Goal: Task Accomplishment & Management: Complete application form

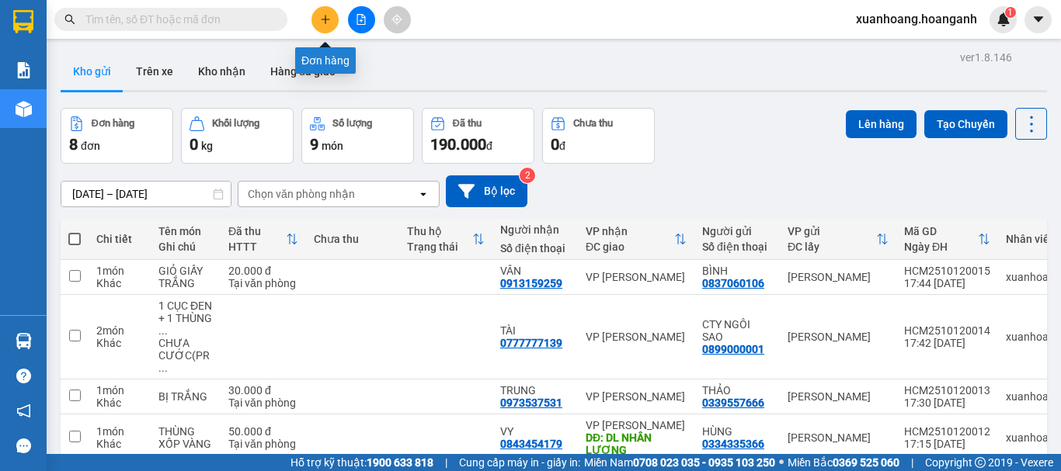
click at [324, 22] on icon "plus" at bounding box center [325, 19] width 11 height 11
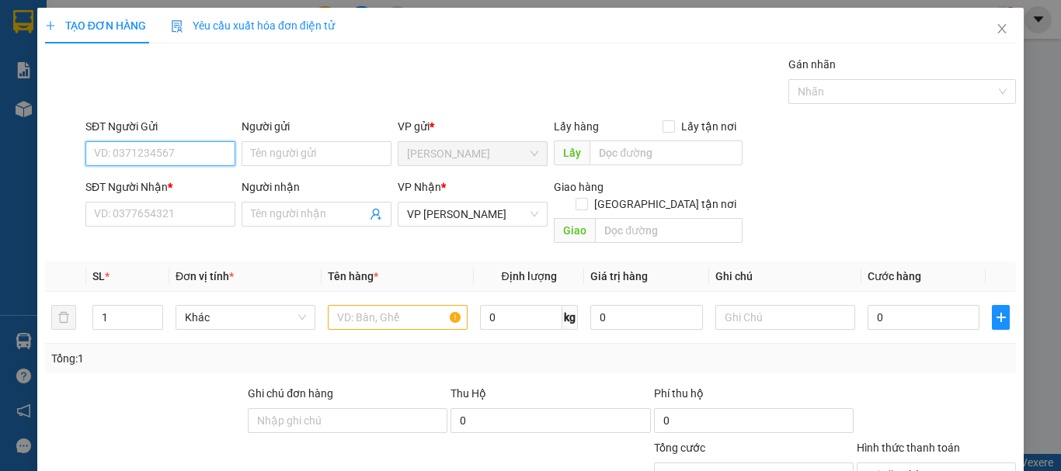
click at [200, 148] on input "SĐT Người Gửi" at bounding box center [160, 153] width 150 height 25
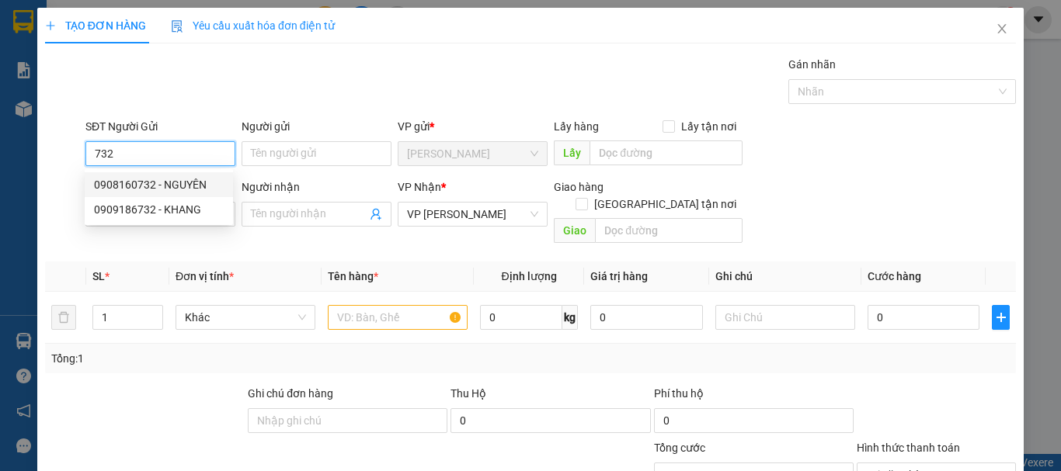
click at [188, 186] on div "0908160732 - NGUYÊN" at bounding box center [159, 184] width 130 height 17
type input "0908160732"
type input "NGUYÊN"
type input "100.000"
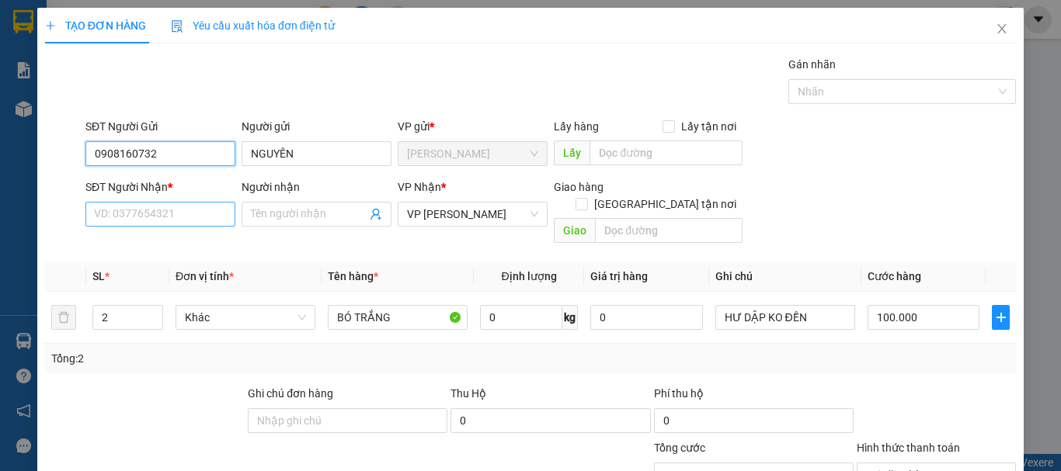
type input "0908160732"
click at [187, 210] on input "SĐT Người Nhận *" at bounding box center [160, 214] width 150 height 25
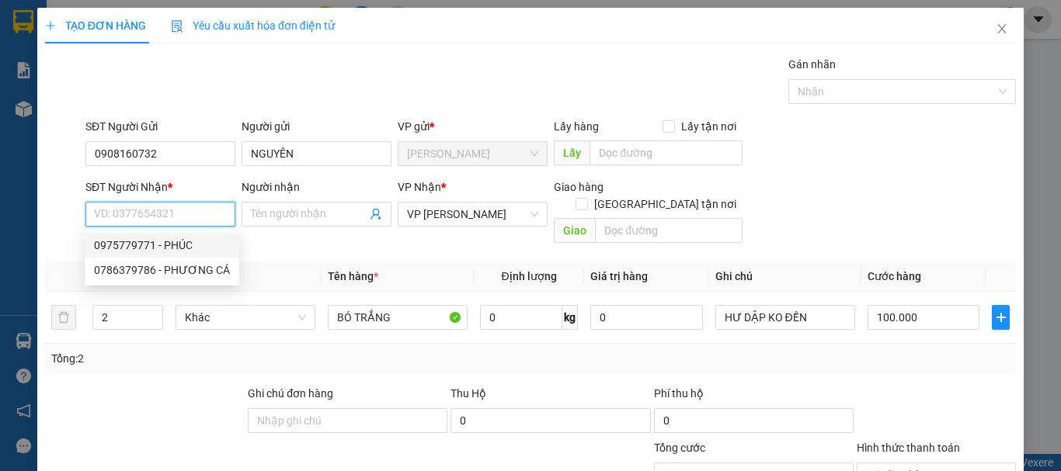
click at [181, 252] on div "0975779771 - PHÚC" at bounding box center [162, 245] width 136 height 17
type input "0975779771"
type input "PHÚC"
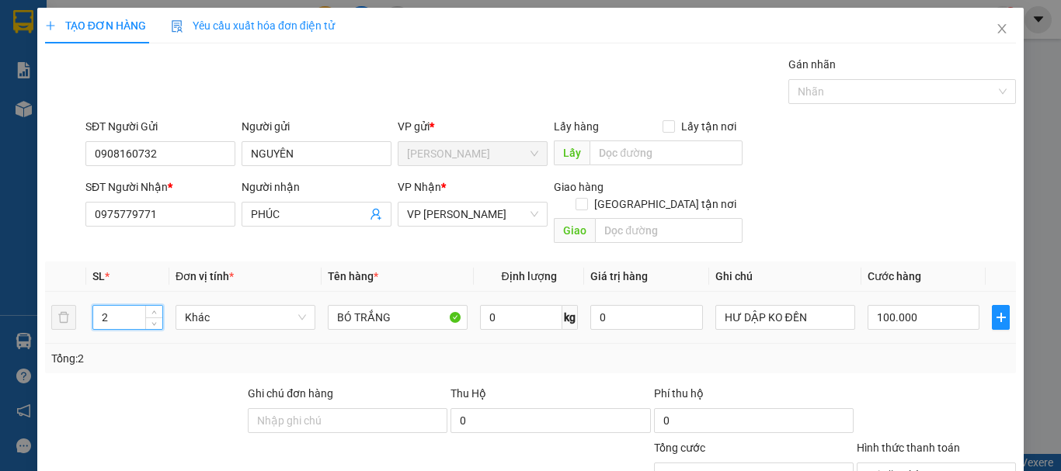
click at [74, 303] on tr "2 Khác BÓ TRẮNG 0 kg 0 HƯ DẬP KO ĐỀN 100.000" at bounding box center [530, 318] width 971 height 52
type input "3"
click at [907, 305] on input "100.000" at bounding box center [924, 317] width 112 height 25
type input "0"
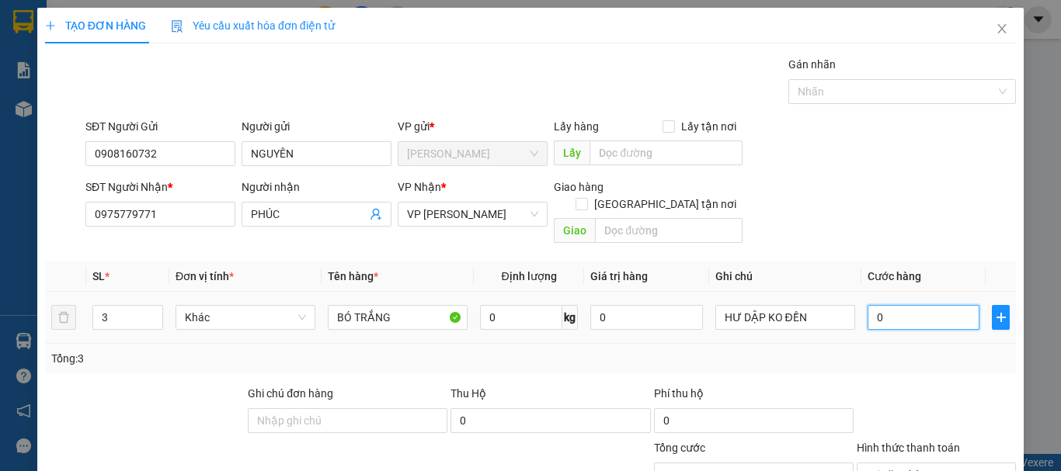
drag, startPoint x: 907, startPoint y: 299, endPoint x: 857, endPoint y: 314, distance: 52.6
click at [861, 314] on td "0" at bounding box center [923, 318] width 124 height 52
type input "1"
type input "15"
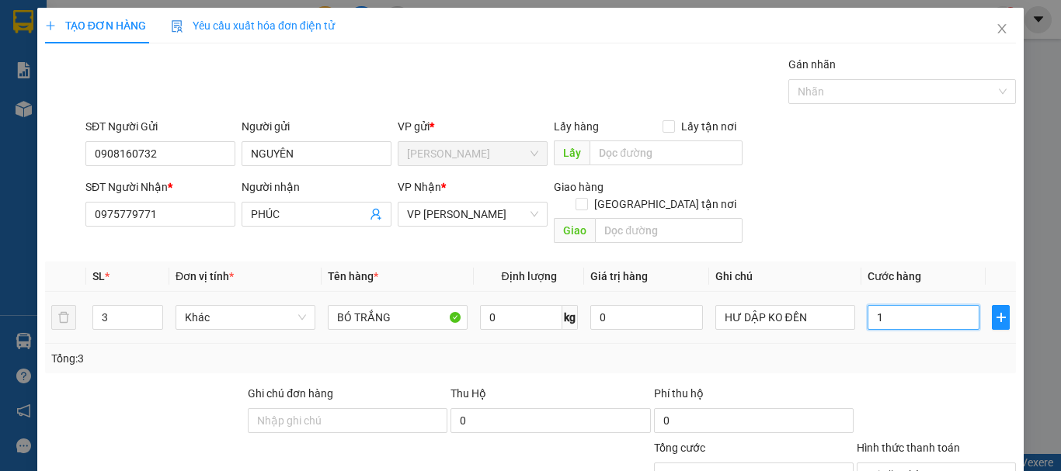
type input "15"
type input "150"
type input "1.500"
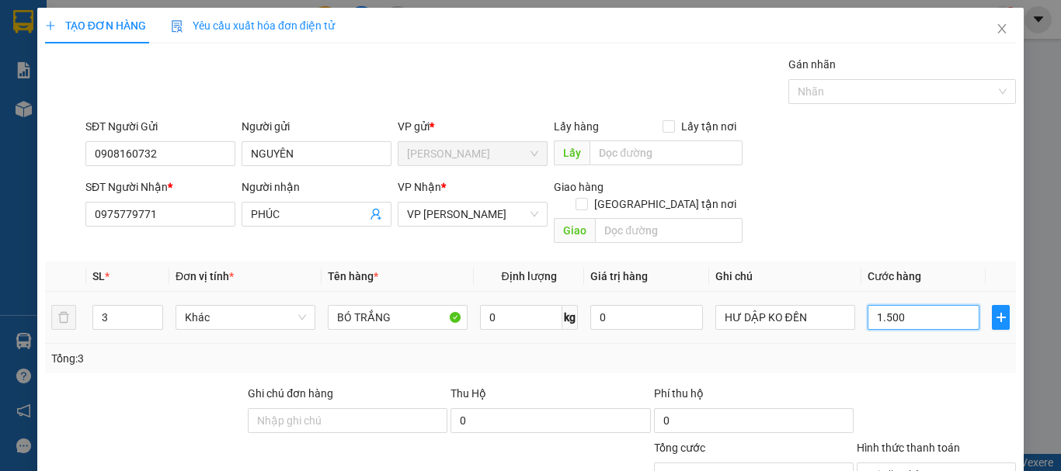
type input "15.000"
type input "150.000"
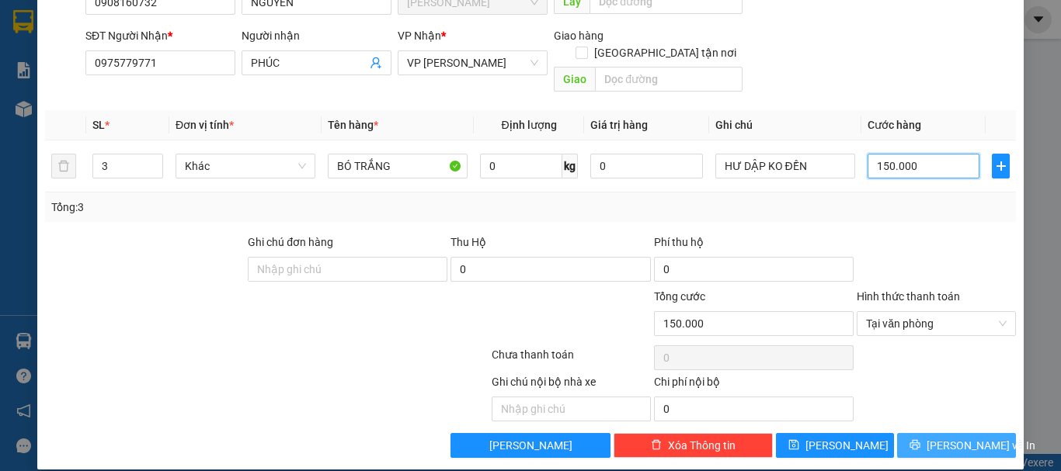
type input "150.000"
click at [934, 437] on span "[PERSON_NAME] và In" at bounding box center [981, 445] width 109 height 17
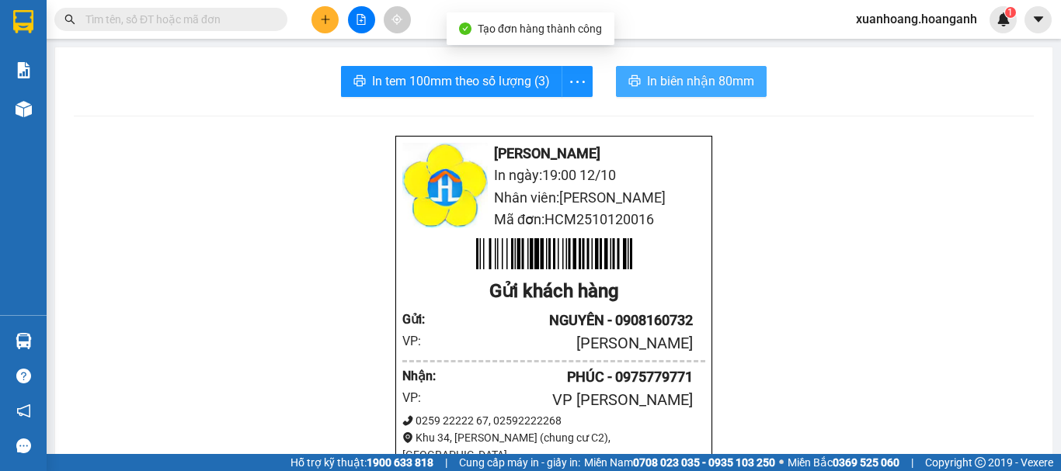
click at [730, 82] on span "In biên nhận 80mm" at bounding box center [700, 80] width 107 height 19
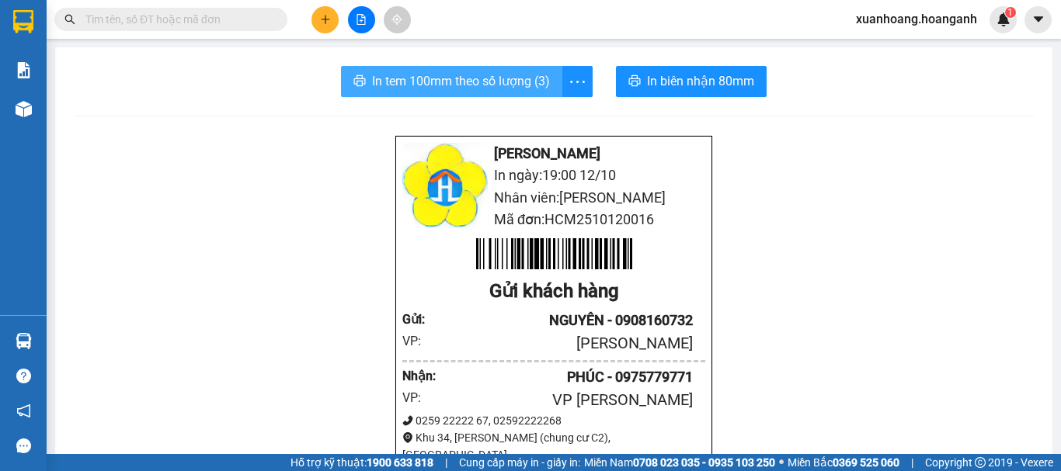
click at [468, 86] on span "In tem 100mm theo số lượng (3)" at bounding box center [461, 80] width 178 height 19
click at [317, 23] on button at bounding box center [324, 19] width 27 height 27
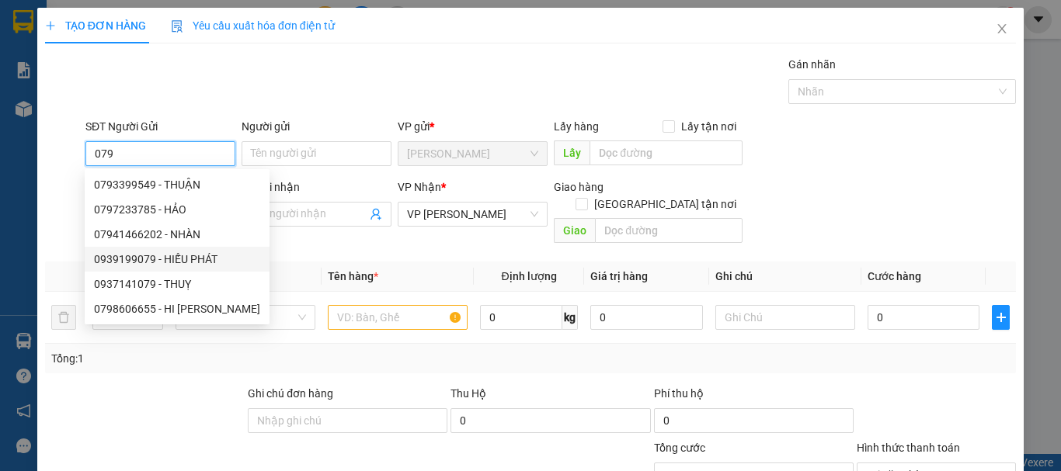
click at [190, 259] on div "0939199079 - HIẾU PHÁT" at bounding box center [177, 259] width 166 height 17
type input "0939199079"
type input "HIẾU PHÁT"
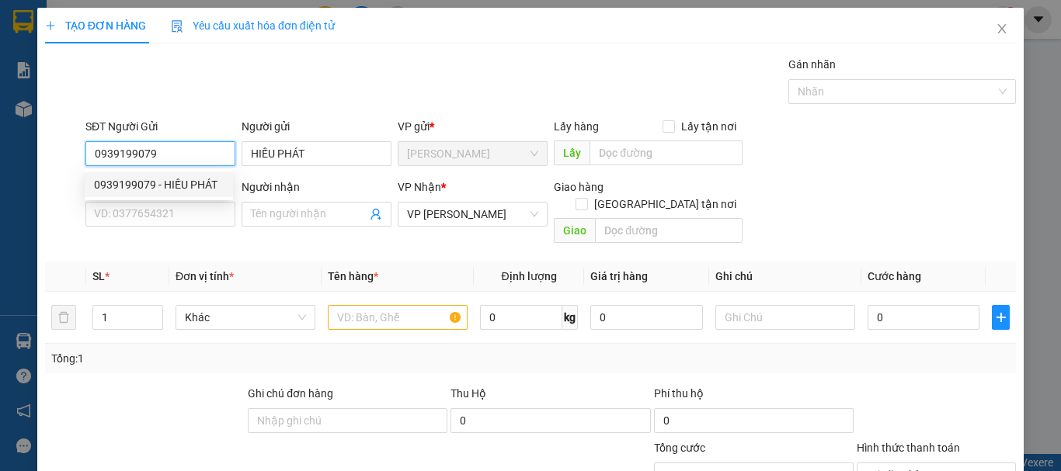
type input "30.000"
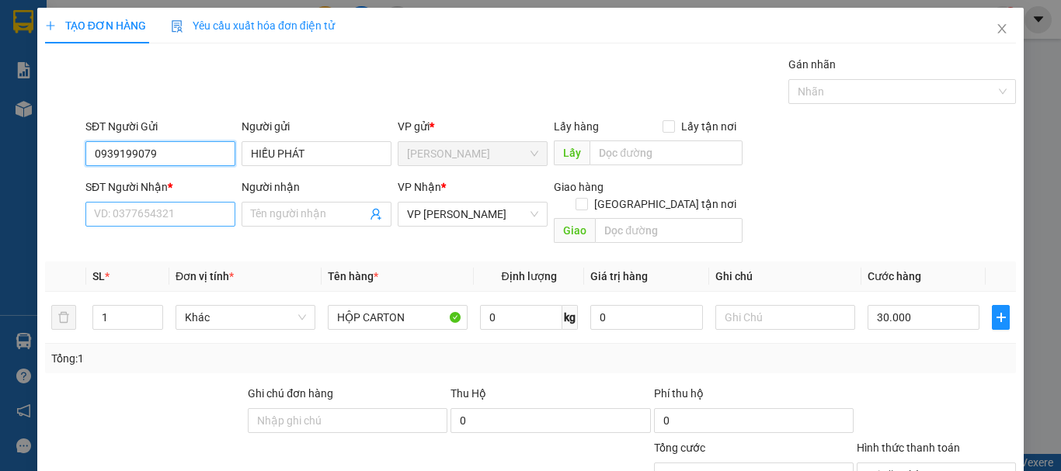
type input "0939199079"
click at [171, 220] on input "SĐT Người Nhận *" at bounding box center [160, 214] width 150 height 25
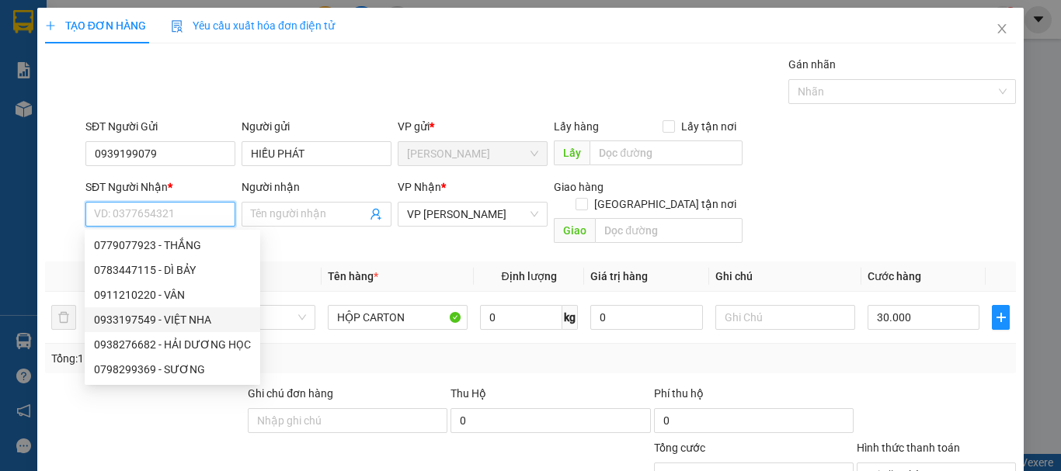
click at [197, 316] on div "0933197549 - VIỆT NHA" at bounding box center [172, 319] width 157 height 17
type input "0933197549"
type input "VIỆT NHA"
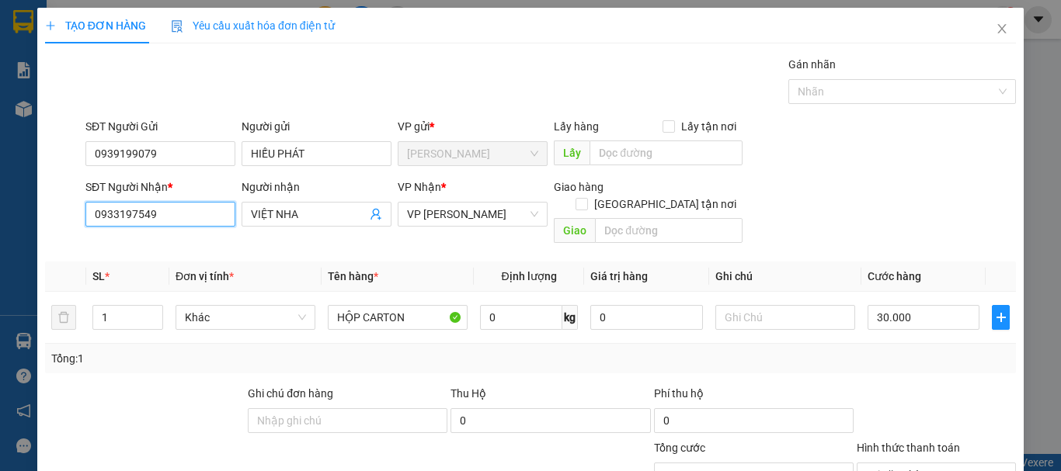
scroll to position [151, 0]
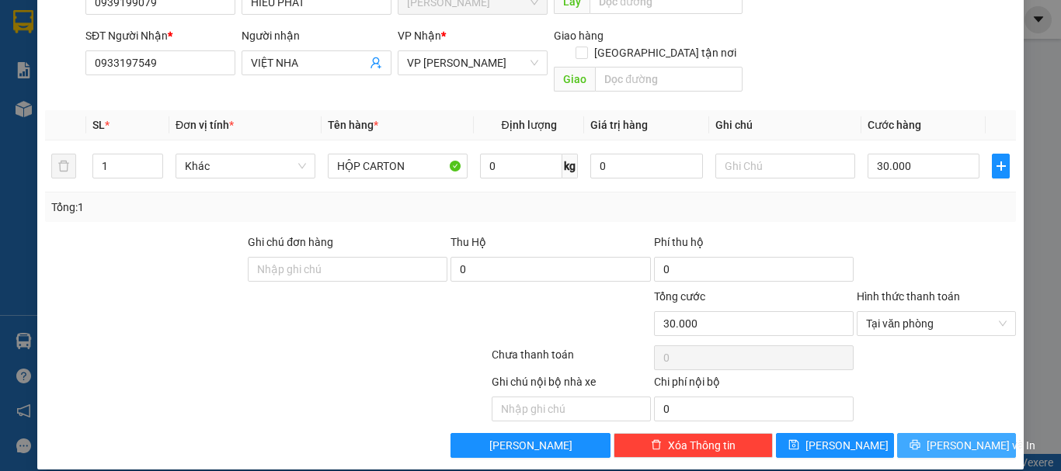
click at [941, 437] on span "[PERSON_NAME] và In" at bounding box center [981, 445] width 109 height 17
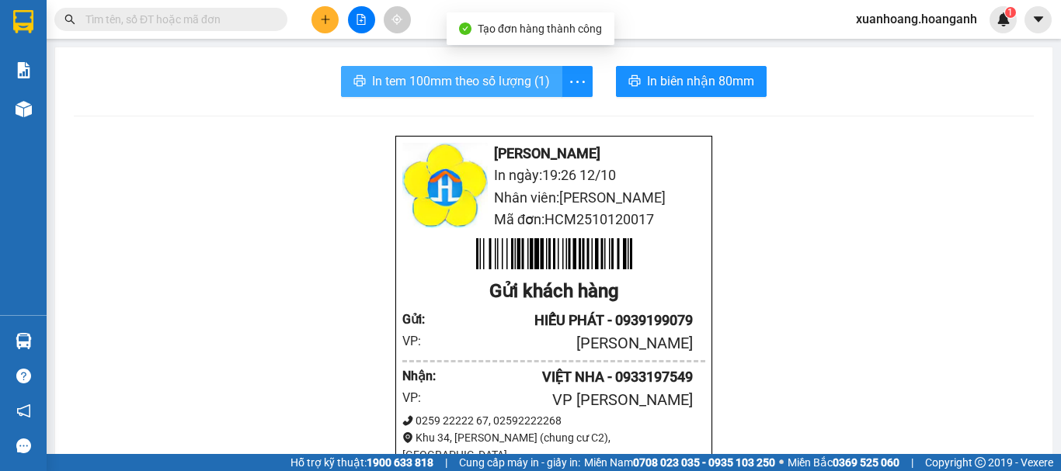
click at [539, 85] on span "In tem 100mm theo số lượng (1)" at bounding box center [461, 80] width 178 height 19
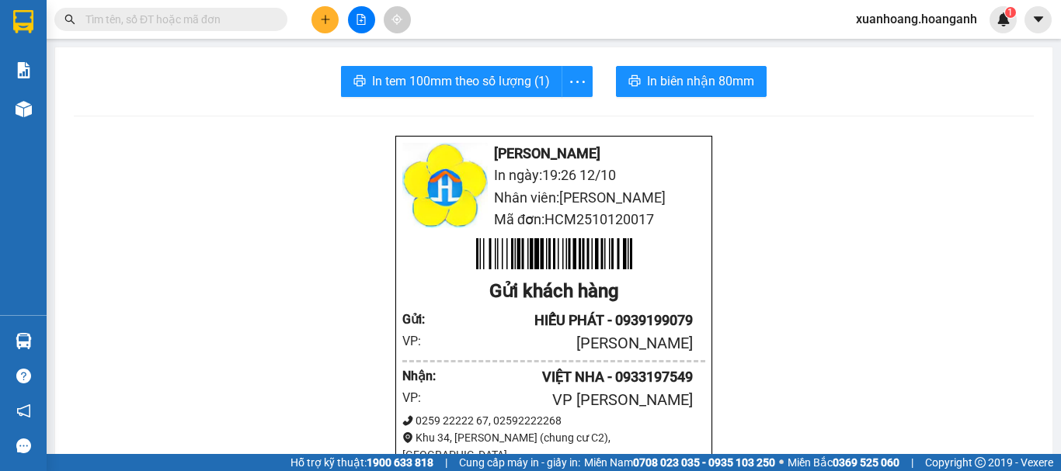
click at [325, 22] on icon "plus" at bounding box center [325, 19] width 1 height 9
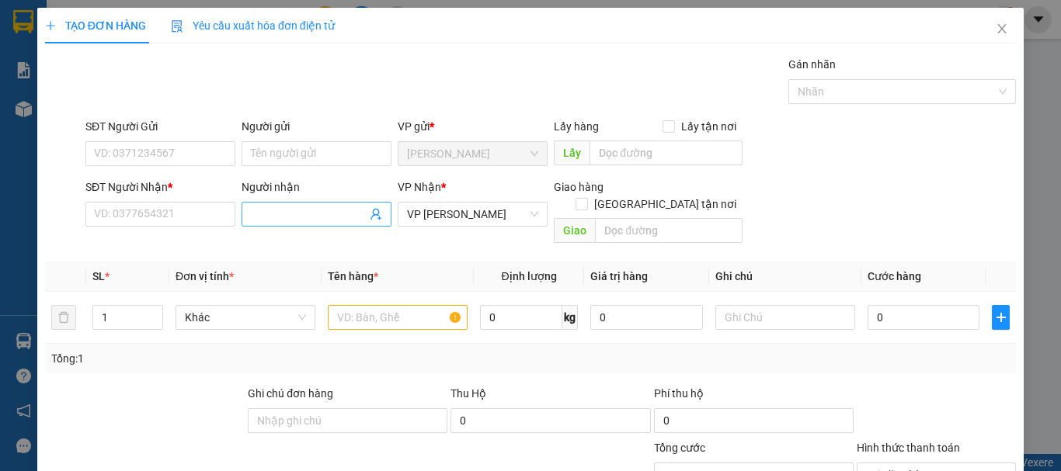
click at [263, 206] on input "Người nhận" at bounding box center [309, 214] width 116 height 17
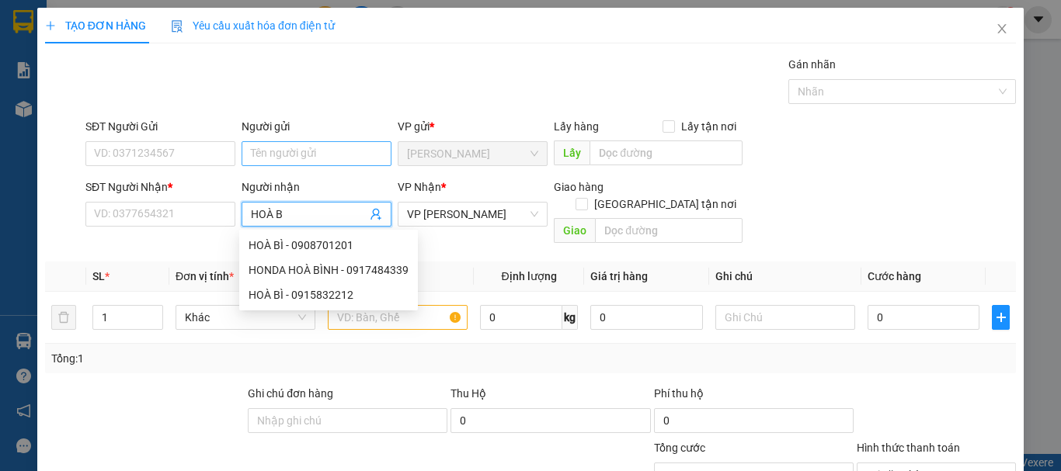
type input "HOÀ BÌ"
click at [353, 238] on div "HOÀ BÌ - 0908701201" at bounding box center [329, 245] width 160 height 17
type input "0908701201"
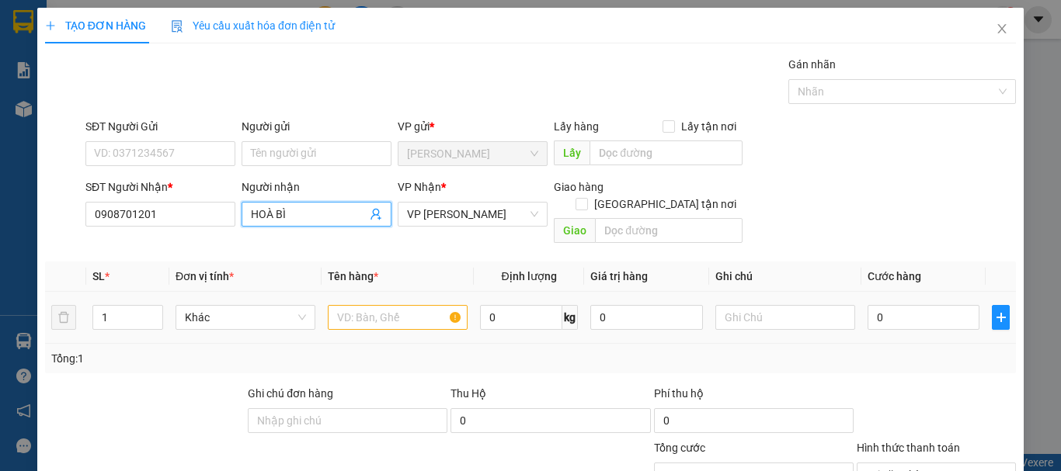
type input "HOÀ BÌ"
click at [345, 305] on input "text" at bounding box center [398, 317] width 140 height 25
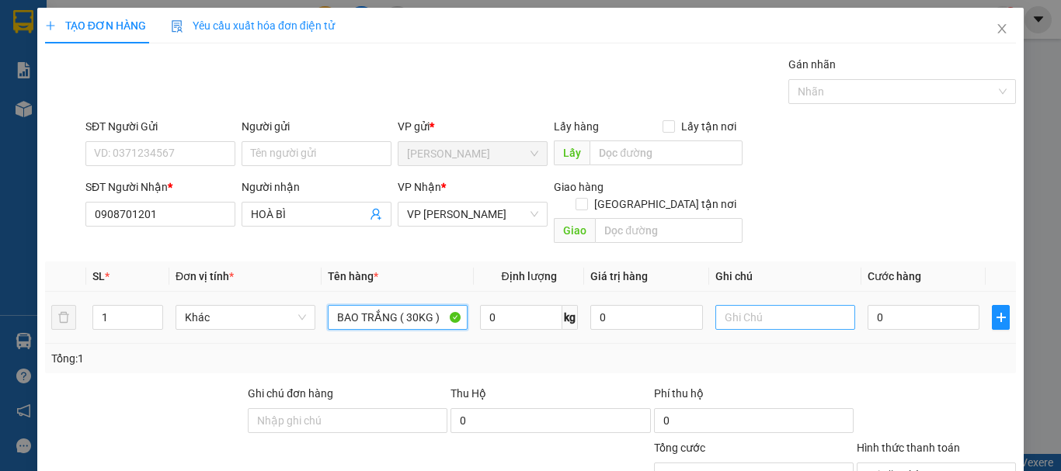
type input "BAO TRẮNG ( 30KG )"
click at [734, 305] on input "text" at bounding box center [785, 317] width 140 height 25
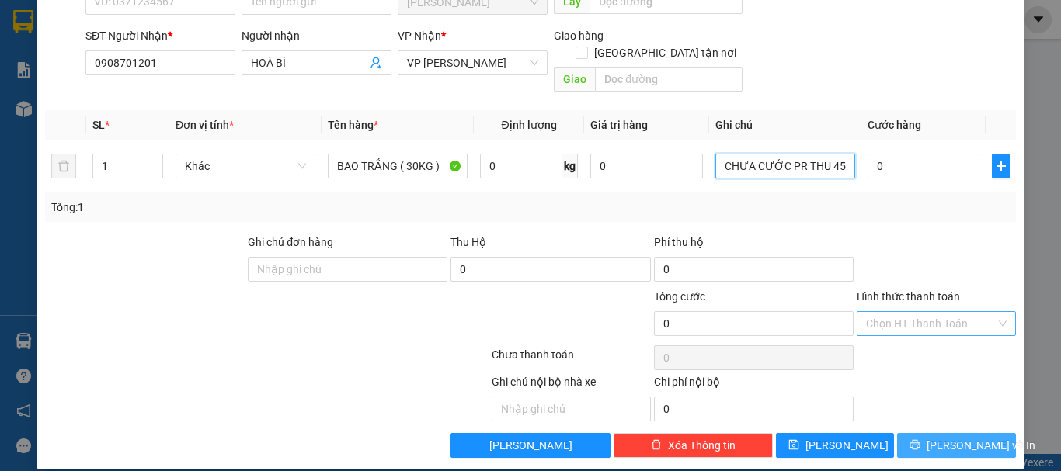
type input "CHƯA CƯỚC PR THU 45"
click at [983, 433] on button "[PERSON_NAME] và In" at bounding box center [956, 445] width 119 height 25
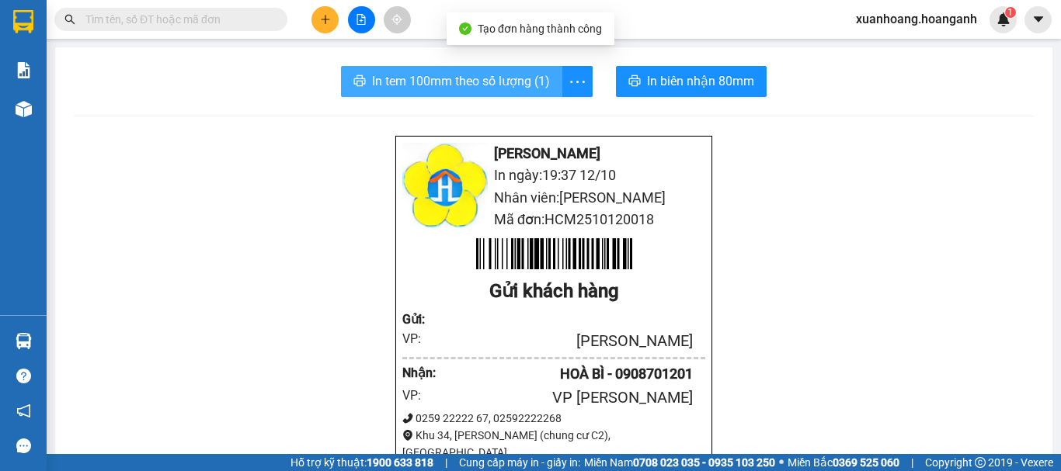
click at [481, 81] on span "In tem 100mm theo số lượng (1)" at bounding box center [461, 80] width 178 height 19
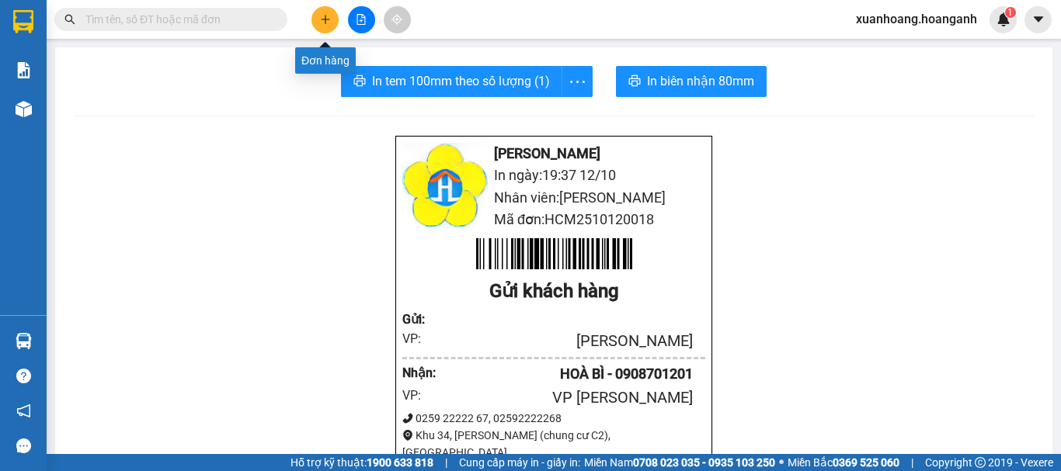
click at [322, 13] on button at bounding box center [324, 19] width 27 height 27
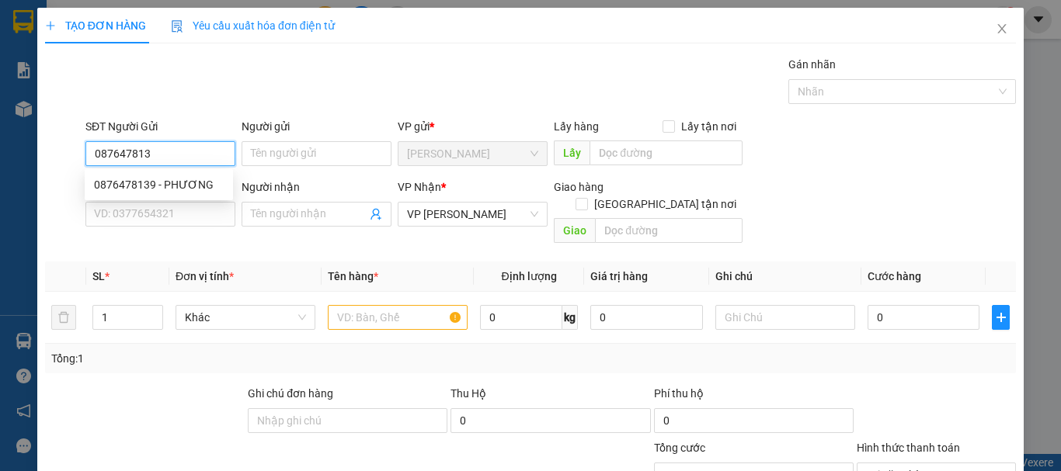
type input "0876478139"
click at [173, 190] on div "0876478139 - PHƯƠNG" at bounding box center [159, 184] width 130 height 17
type input "PHƯƠNG"
type input "80.000"
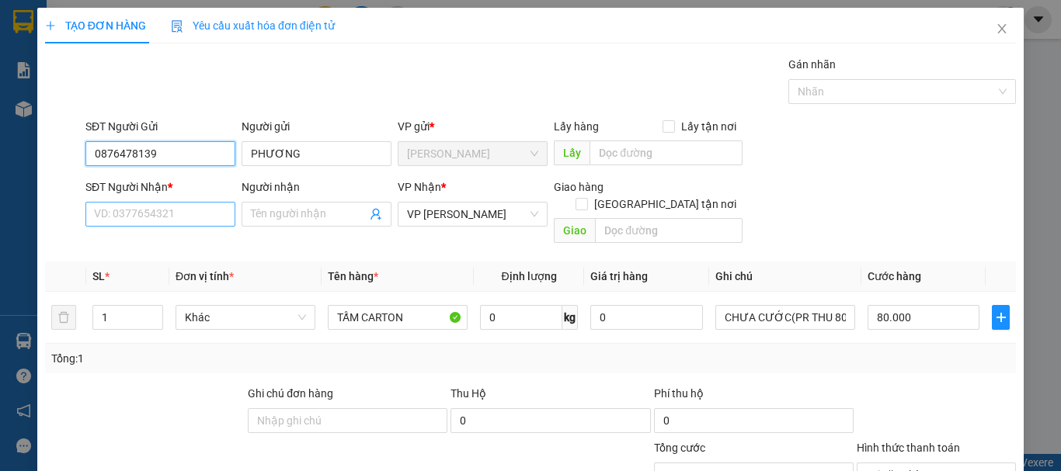
type input "0876478139"
click at [175, 219] on input "SĐT Người Nhận *" at bounding box center [160, 214] width 150 height 25
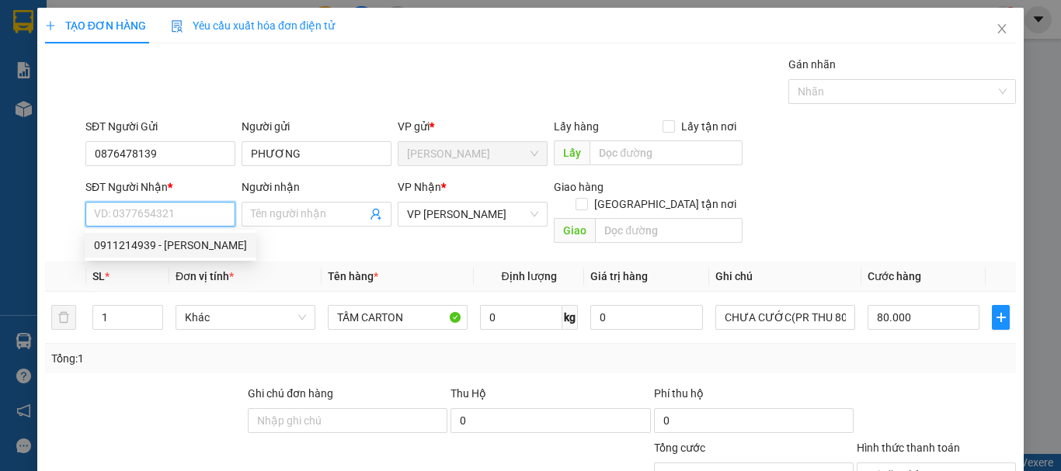
click at [172, 243] on div "0911214939 - [PERSON_NAME]" at bounding box center [170, 245] width 153 height 17
type input "0911214939"
type input "KHÁNH"
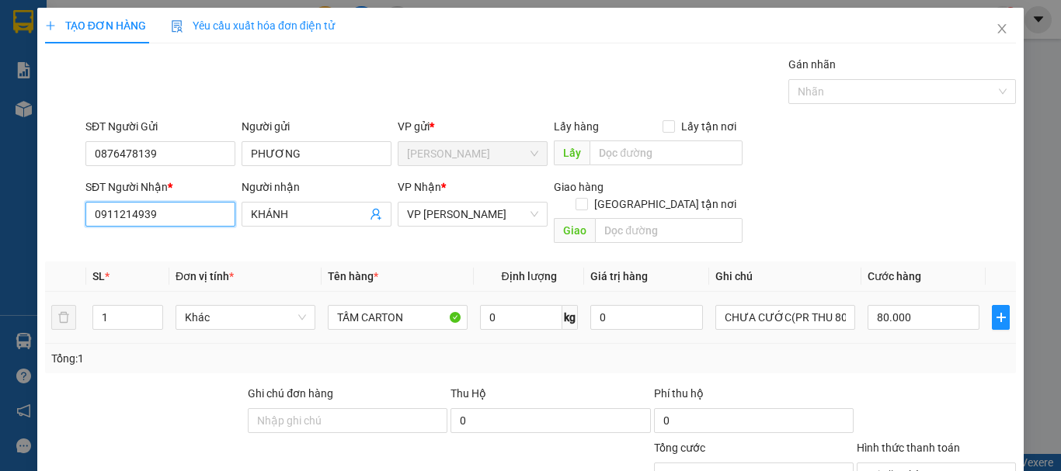
scroll to position [151, 0]
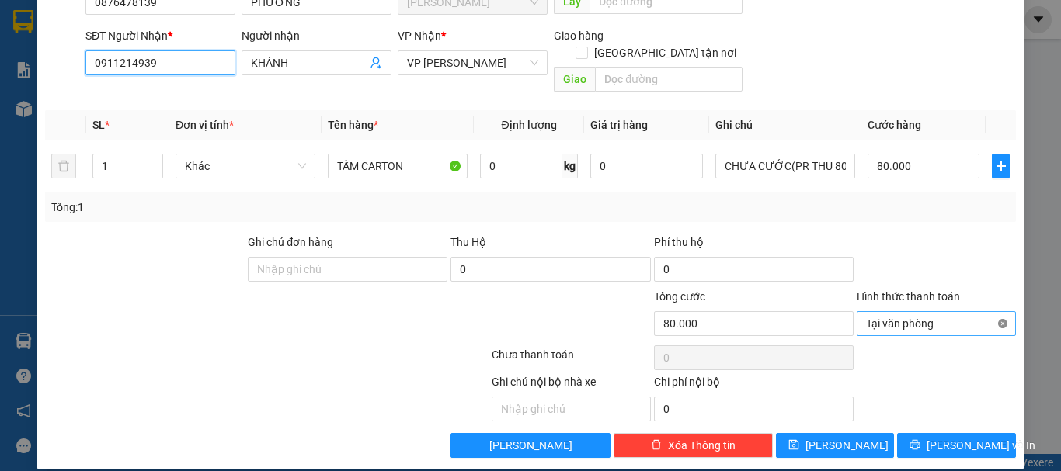
type input "80.000"
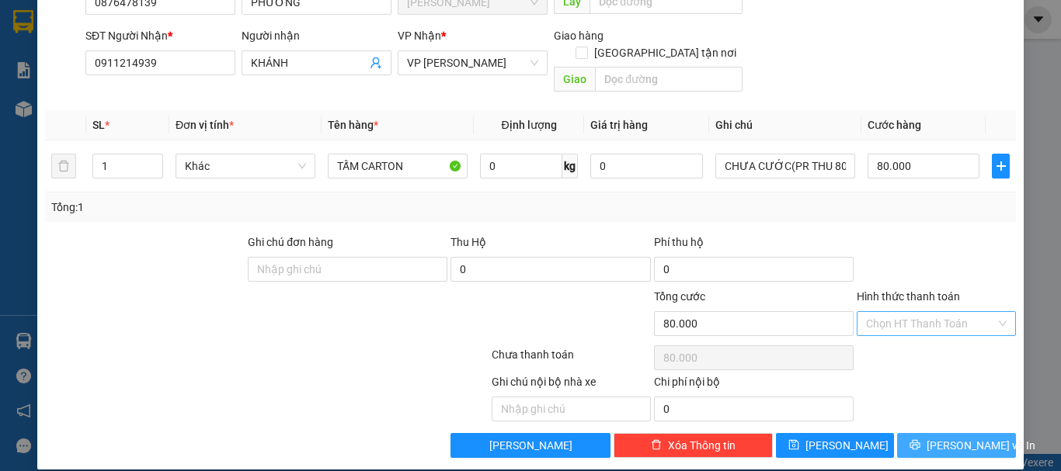
click at [966, 437] on span "[PERSON_NAME] và In" at bounding box center [981, 445] width 109 height 17
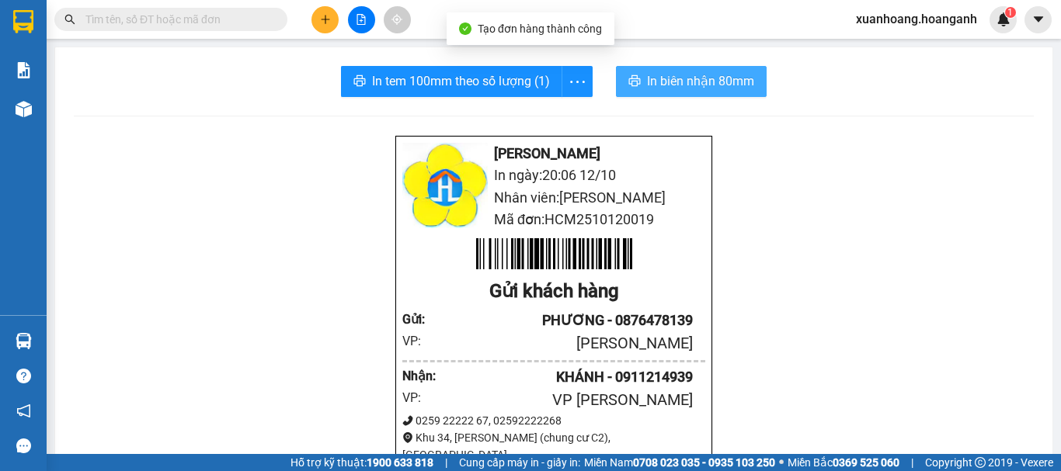
click at [690, 88] on span "In biên nhận 80mm" at bounding box center [700, 80] width 107 height 19
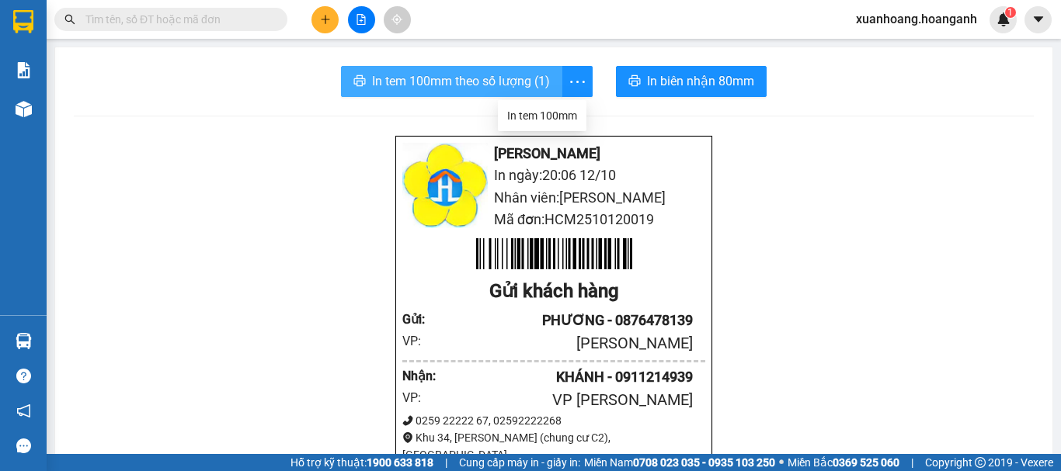
click at [528, 77] on span "In tem 100mm theo số lượng (1)" at bounding box center [461, 80] width 178 height 19
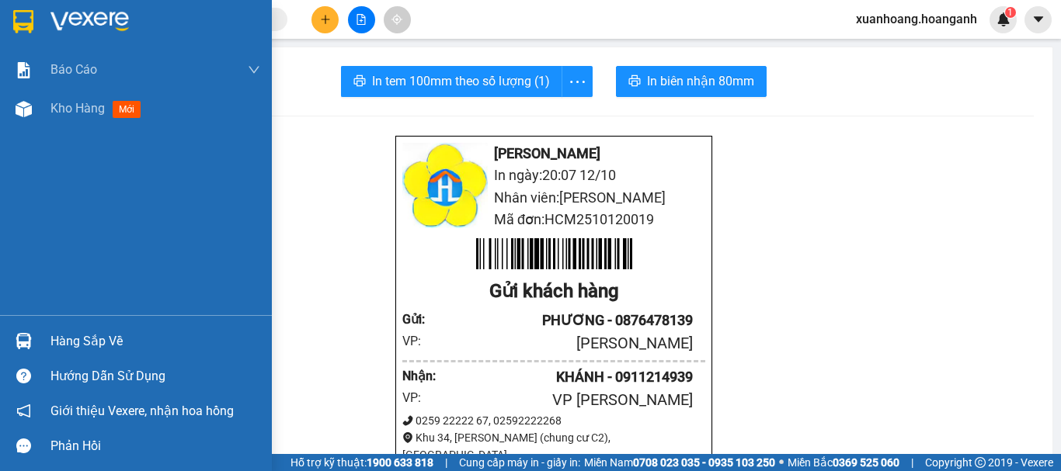
click at [16, 17] on img at bounding box center [23, 21] width 20 height 23
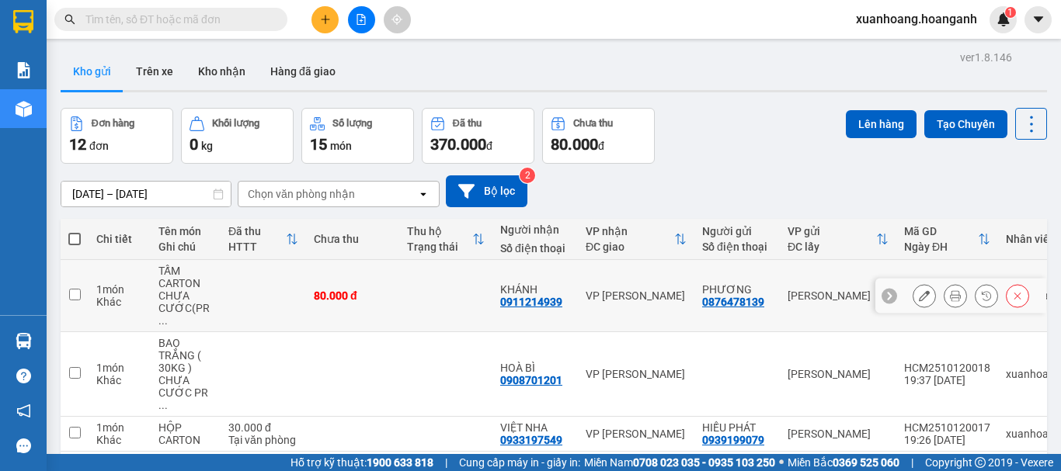
click at [913, 288] on button at bounding box center [924, 296] width 22 height 27
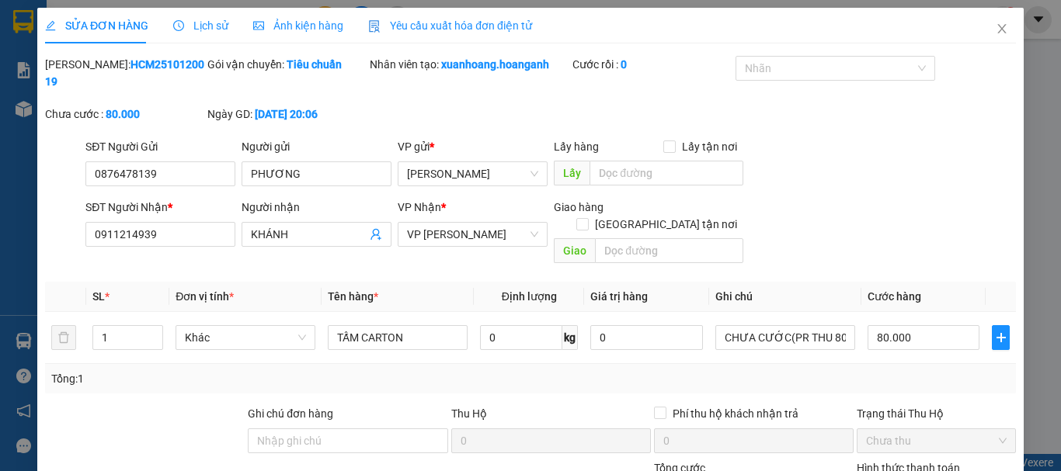
type input "0876478139"
type input "PHƯƠNG"
type input "0911214939"
type input "KHÁNH"
type input "0"
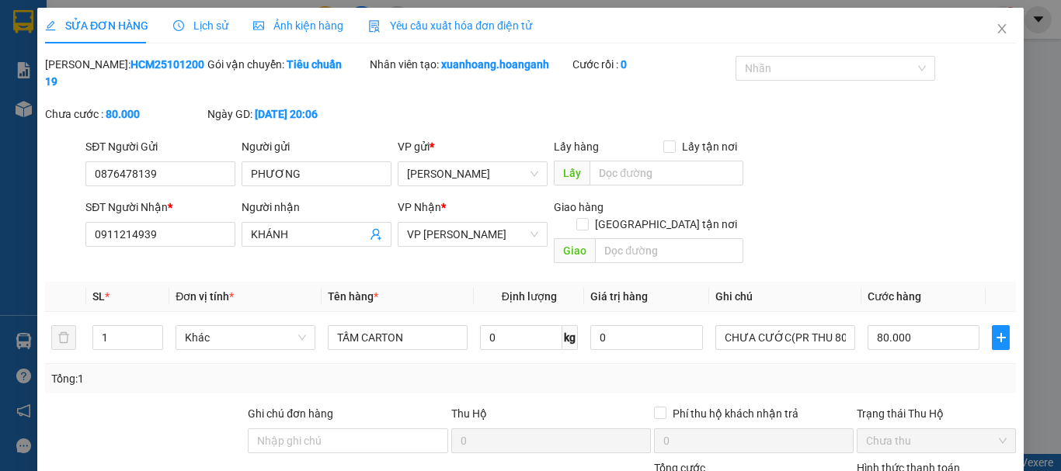
type input "80.000"
click at [949, 325] on input "80.000" at bounding box center [924, 337] width 112 height 25
type input "0"
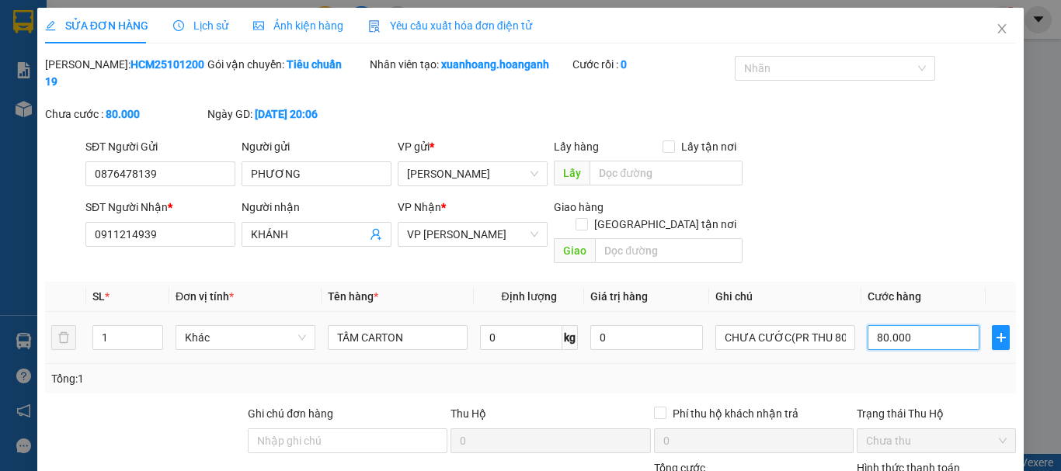
type input "0"
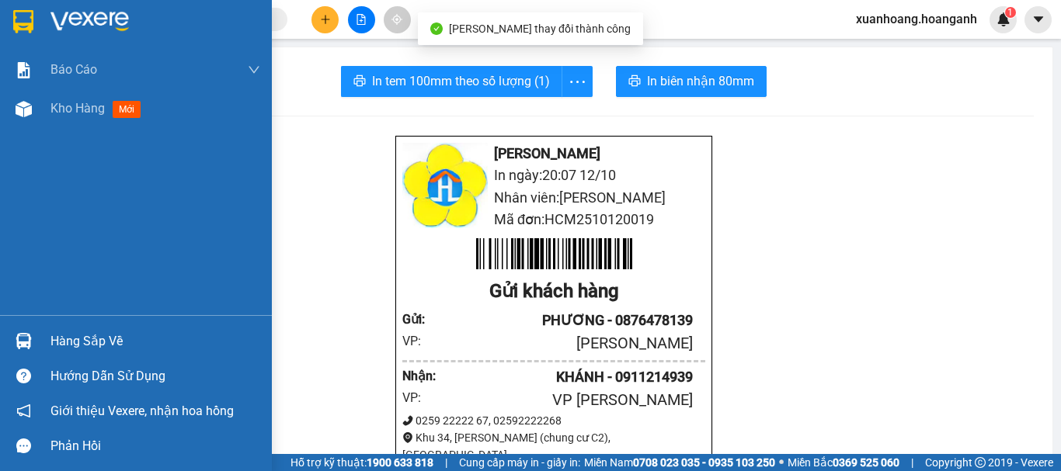
click at [23, 24] on img at bounding box center [23, 21] width 20 height 23
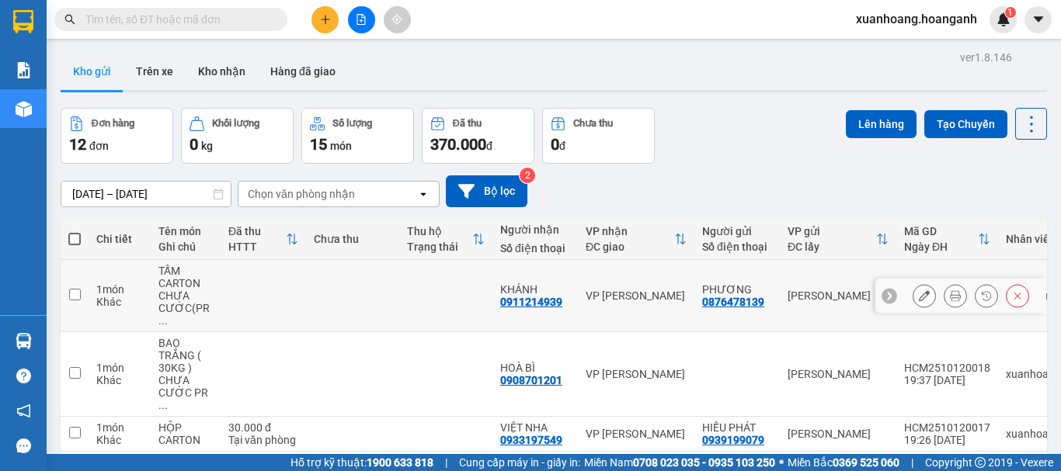
click at [950, 290] on icon at bounding box center [955, 295] width 11 height 11
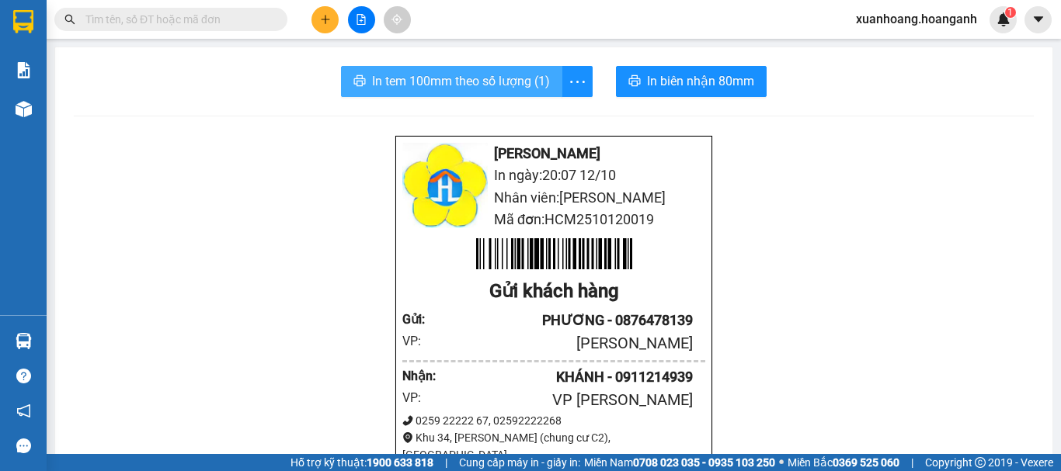
click at [470, 89] on span "In tem 100mm theo số lượng (1)" at bounding box center [461, 80] width 178 height 19
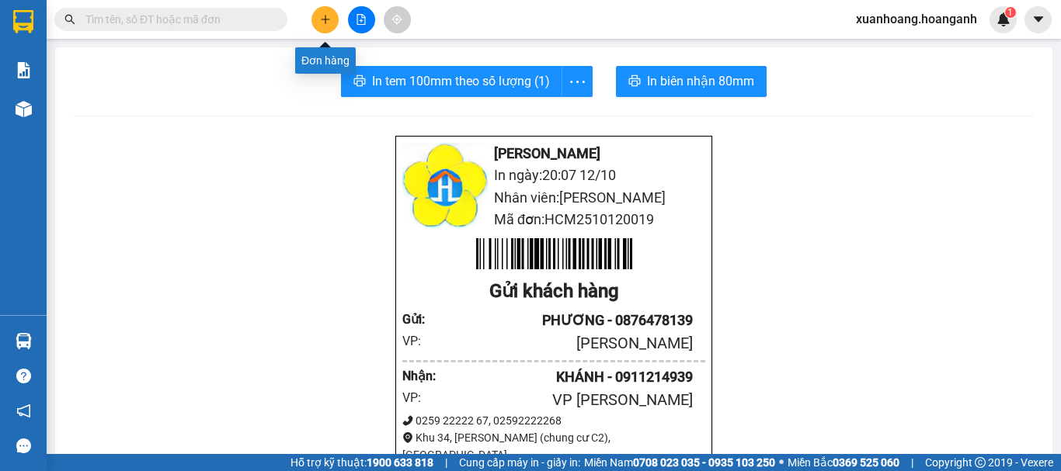
click at [329, 16] on icon "plus" at bounding box center [325, 19] width 11 height 11
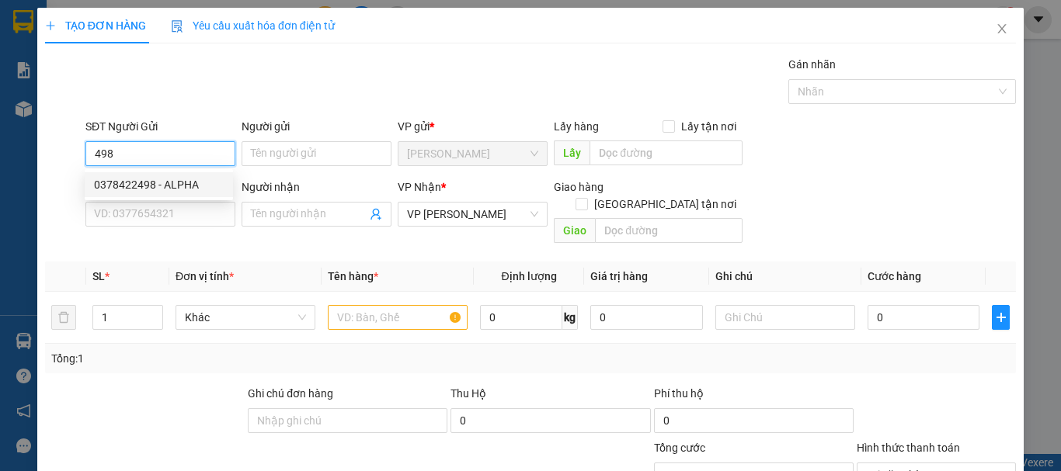
click at [195, 185] on div "0378422498 - ALPHA" at bounding box center [159, 184] width 130 height 17
type input "0378422498"
type input "ALPHA"
type input "30.000"
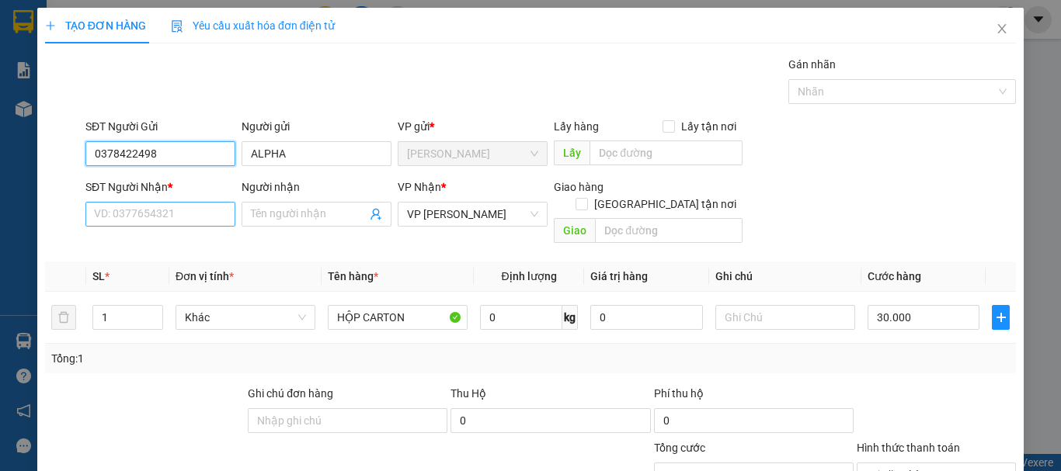
type input "0378422498"
click at [182, 206] on input "SĐT Người Nhận *" at bounding box center [160, 214] width 150 height 25
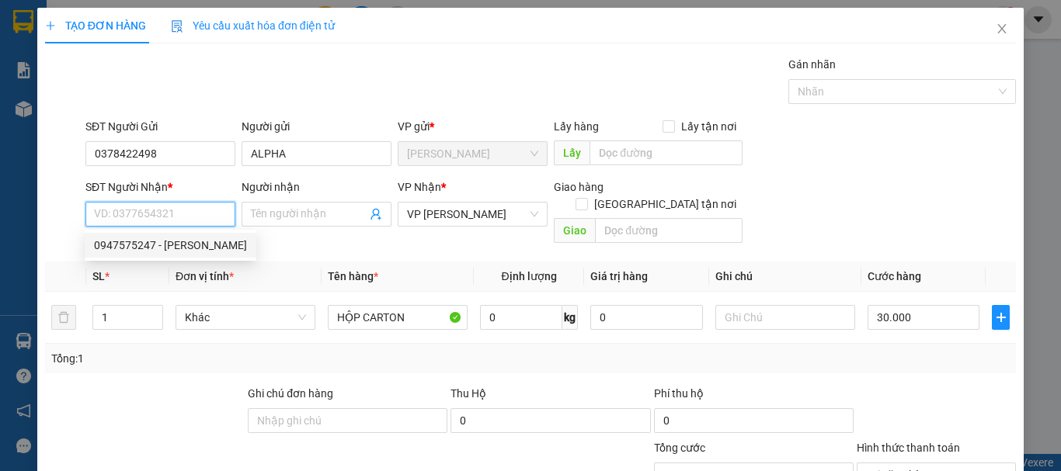
click at [186, 252] on div "0947575247 - [PERSON_NAME]" at bounding box center [170, 245] width 153 height 17
type input "0947575247"
type input "VƯƠNG"
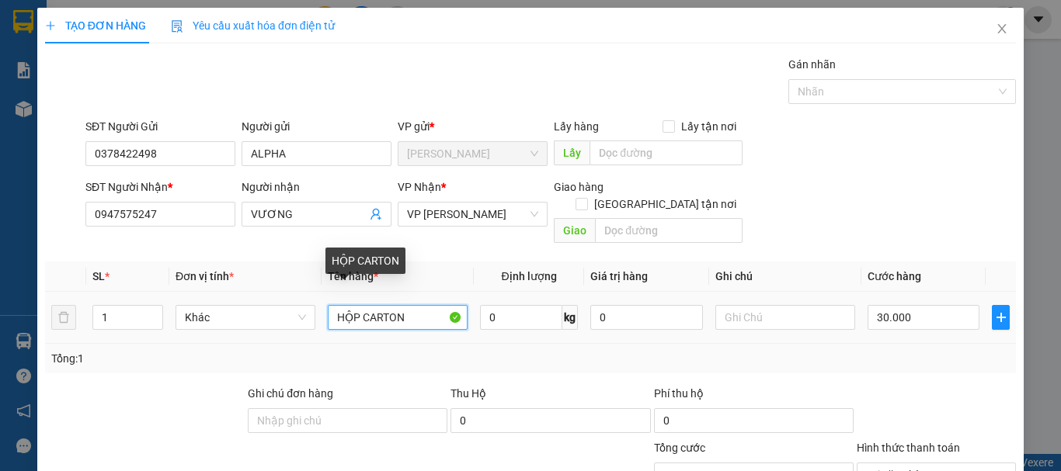
click at [409, 305] on input "HỘP CARTON" at bounding box center [398, 317] width 140 height 25
type input "HỘP CARTON"
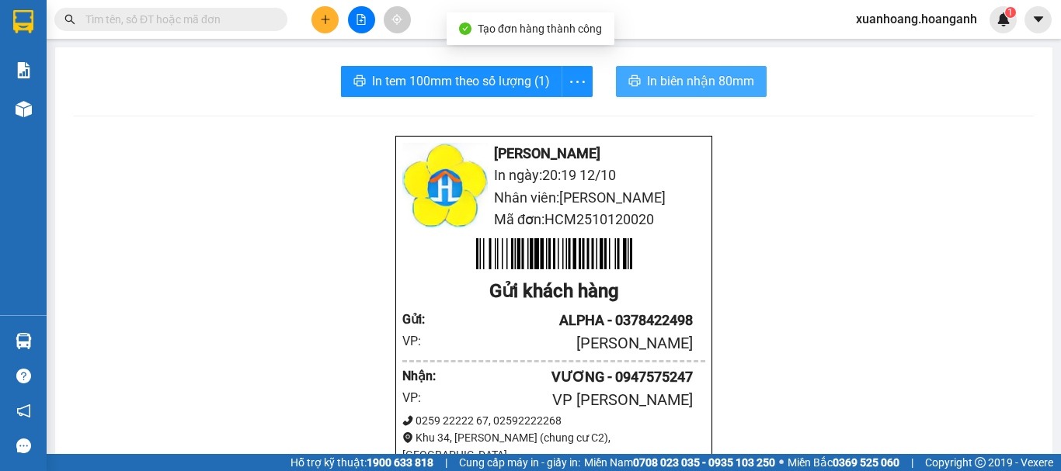
click at [662, 78] on span "In biên nhận 80mm" at bounding box center [700, 80] width 107 height 19
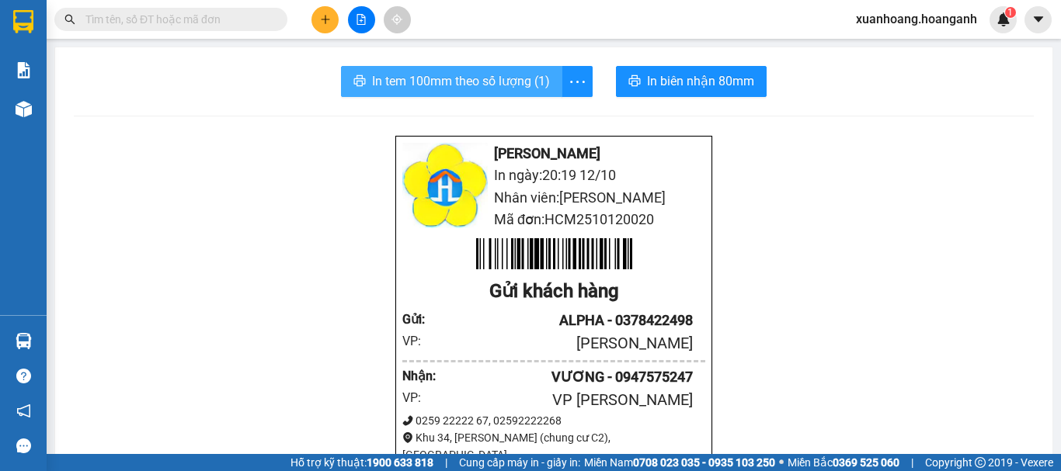
click at [536, 73] on span "In tem 100mm theo số lượng (1)" at bounding box center [461, 80] width 178 height 19
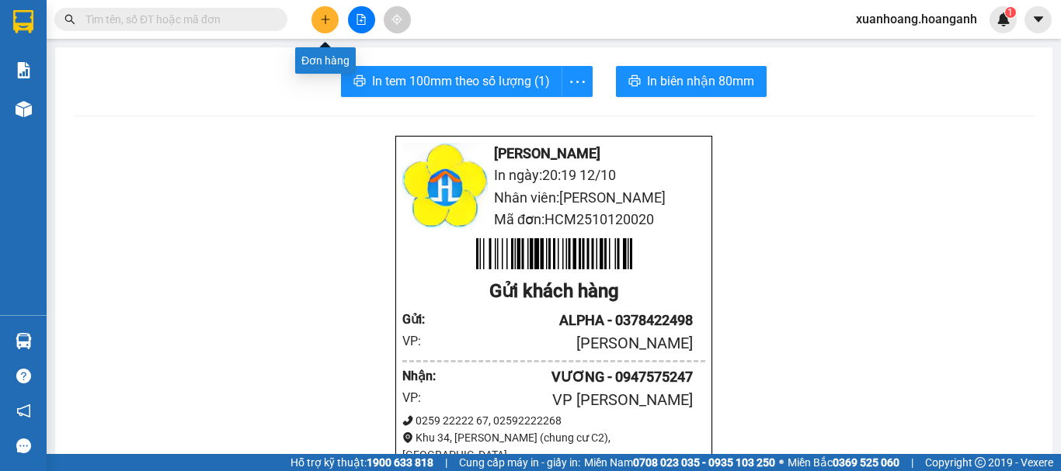
click at [320, 22] on icon "plus" at bounding box center [325, 19] width 11 height 11
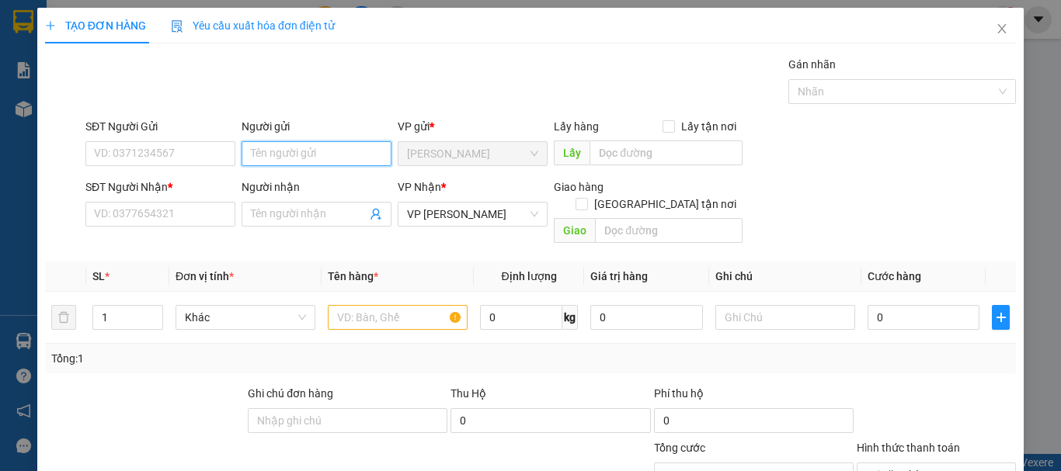
click at [251, 153] on input "Người gửi" at bounding box center [317, 153] width 150 height 25
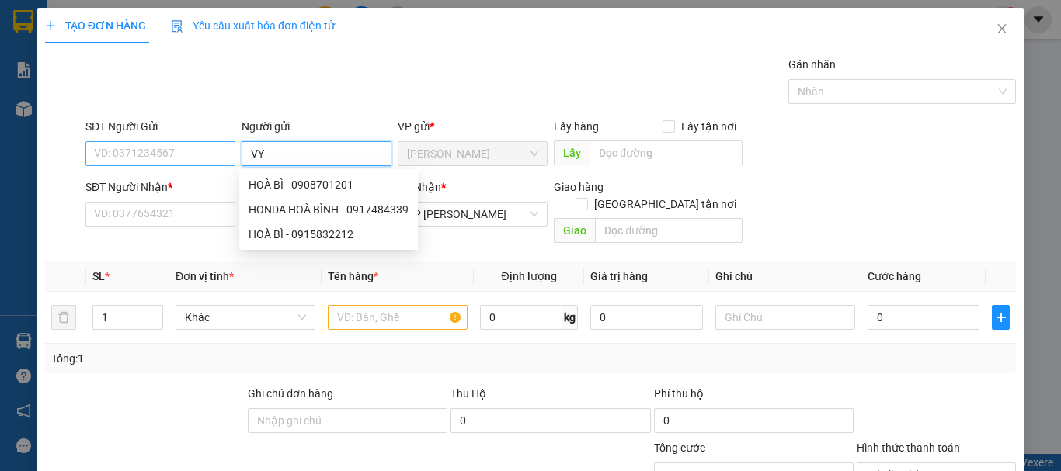
type input "VY"
click at [168, 153] on input "SĐT Người Gửi" at bounding box center [160, 153] width 150 height 25
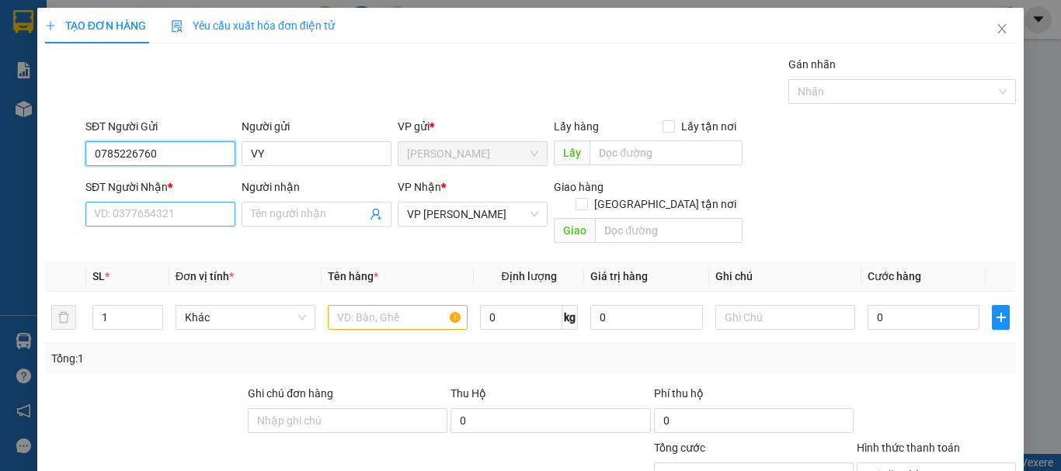
type input "0785226760"
click at [186, 219] on input "SĐT Người Nhận *" at bounding box center [160, 214] width 150 height 25
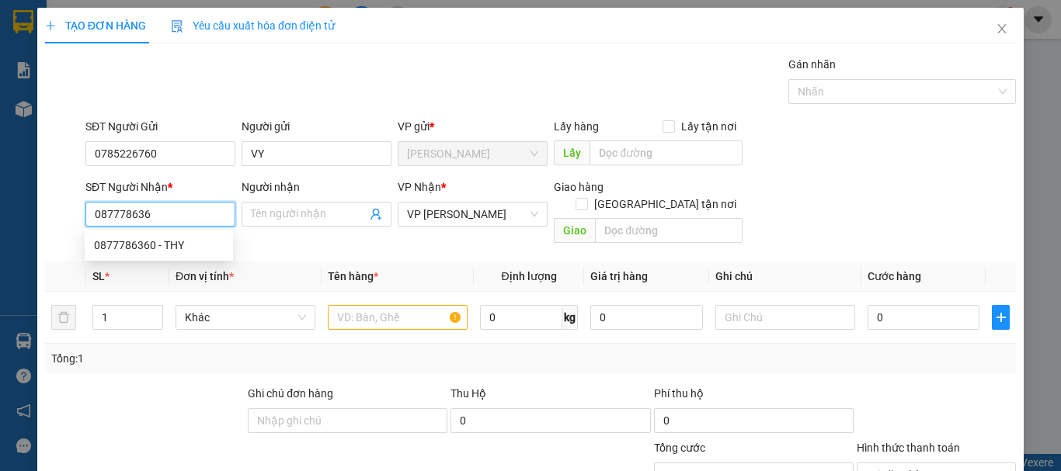
type input "0877786360"
click at [183, 245] on div "0877786360 - THY" at bounding box center [159, 245] width 130 height 17
type input "THY"
type input "20.000"
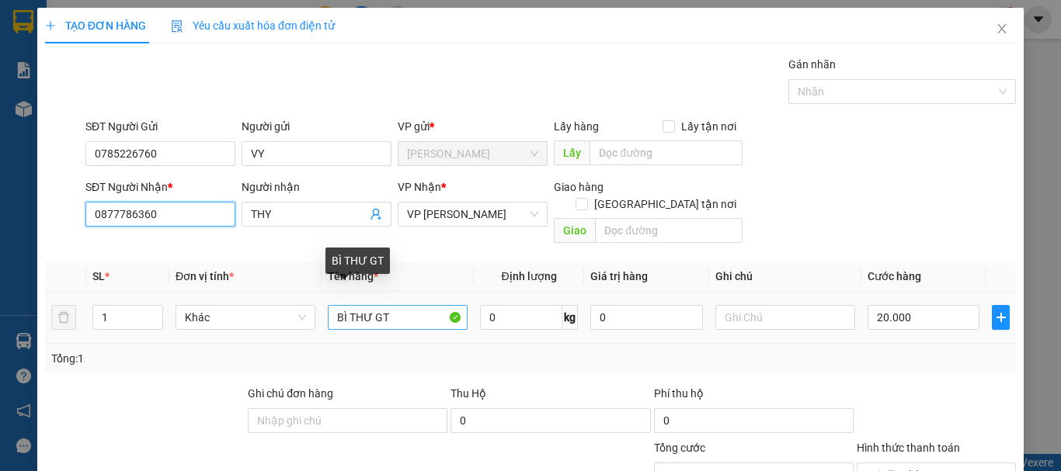
type input "0877786360"
drag, startPoint x: 398, startPoint y: 305, endPoint x: 257, endPoint y: 321, distance: 142.2
click at [257, 321] on tr "1 Khác BÌ THƯ GT 0 kg 0 20.000" at bounding box center [530, 318] width 971 height 52
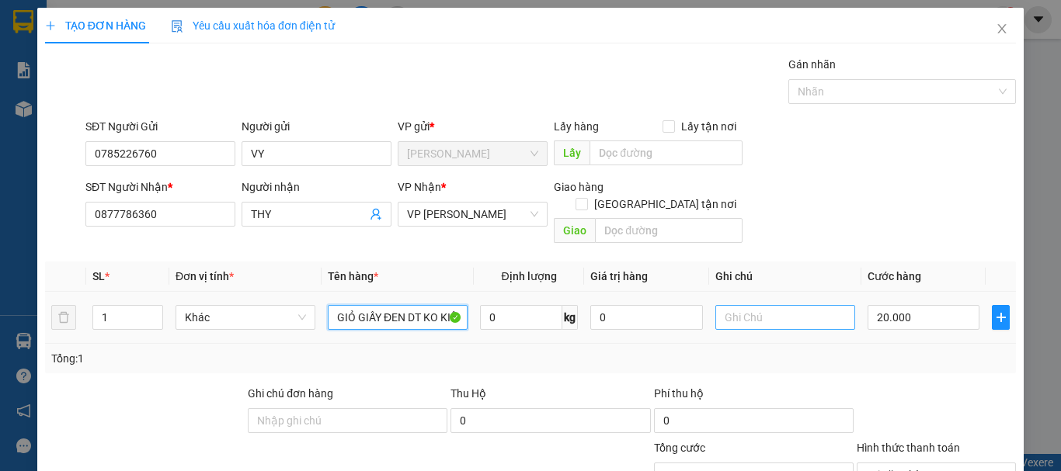
type input "GIỎ GIẤY ĐEN DT KO KIỂM"
click at [744, 305] on input "text" at bounding box center [785, 317] width 140 height 25
type input "HƯ BỂ KO ĐỀN"
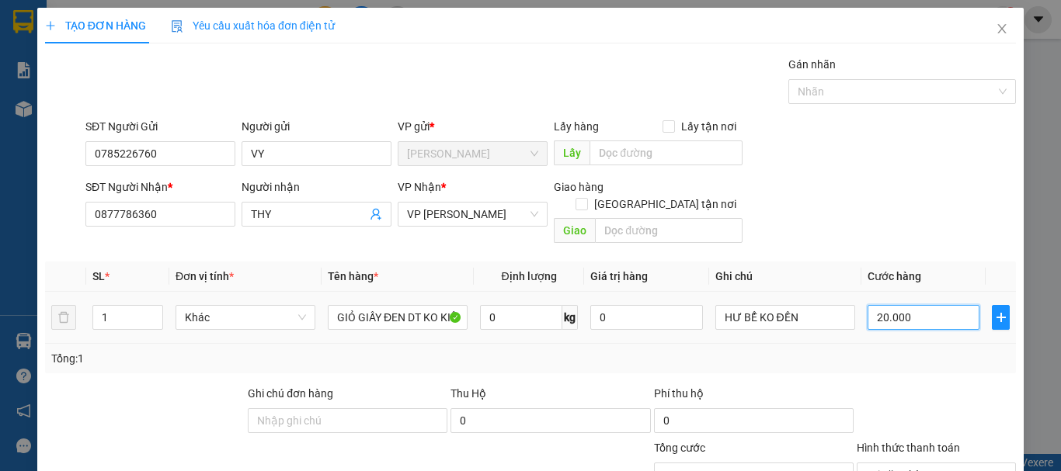
click at [913, 305] on input "20.000" at bounding box center [924, 317] width 112 height 25
type input "4"
type input "40"
type input "400"
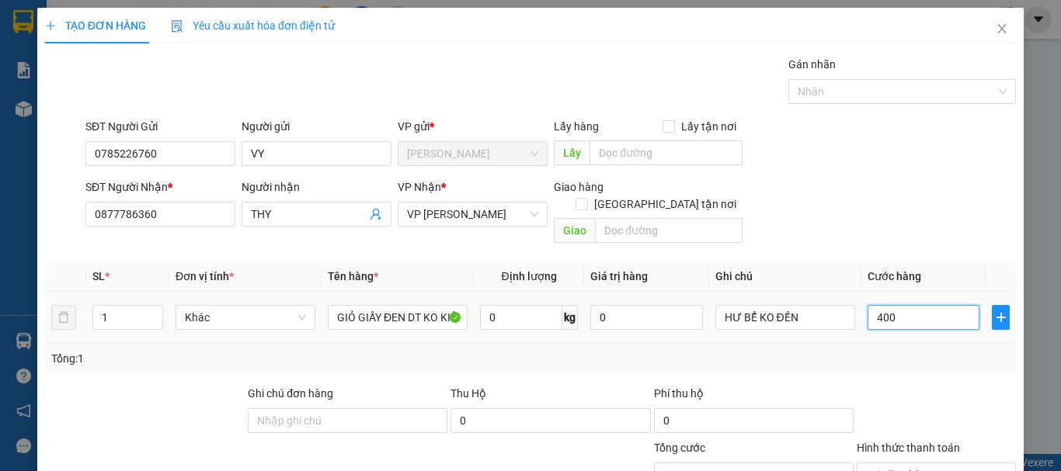
type input "400"
type input "4.000"
type input "40.000"
click at [916, 464] on span "Tại văn phòng" at bounding box center [936, 475] width 141 height 23
type input "40.000"
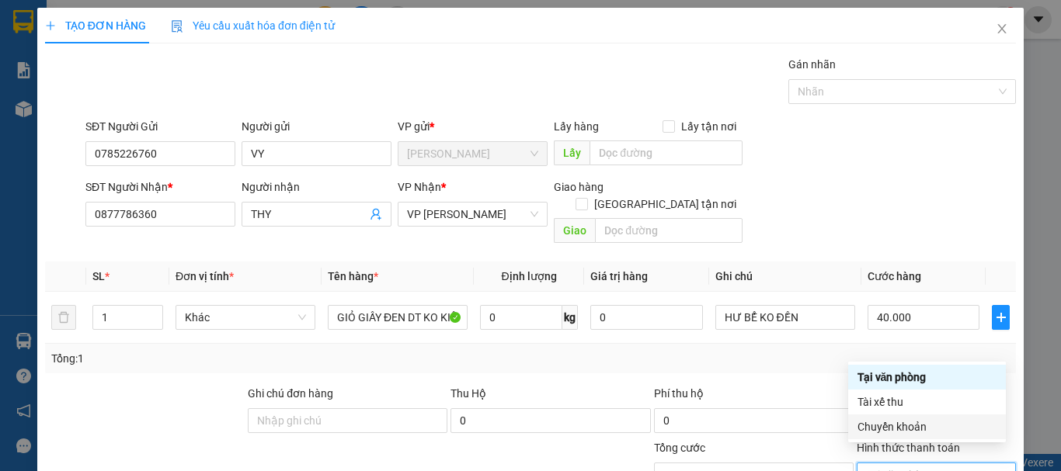
click at [916, 419] on div "Chuyển khoản" at bounding box center [926, 427] width 139 height 17
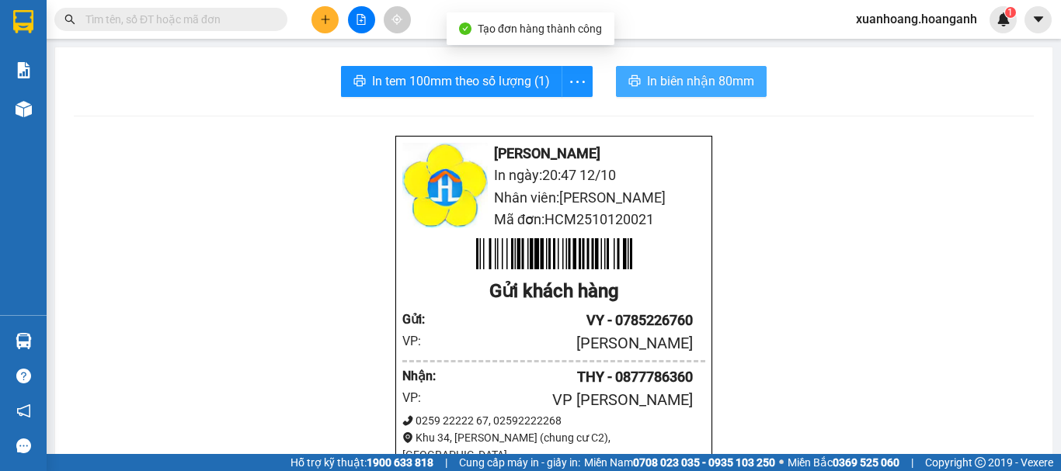
click at [692, 90] on span "In biên nhận 80mm" at bounding box center [700, 80] width 107 height 19
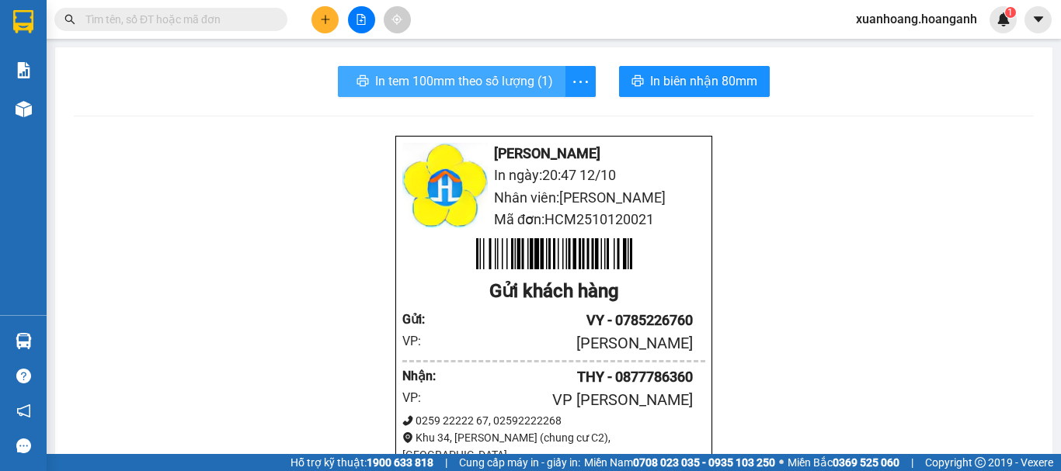
click at [478, 83] on span "In tem 100mm theo số lượng (1)" at bounding box center [464, 80] width 178 height 19
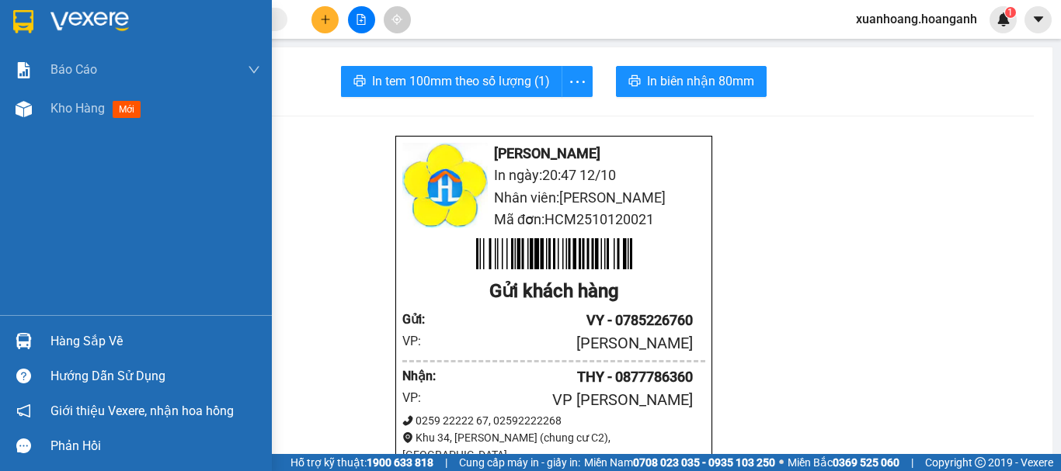
click at [21, 24] on img at bounding box center [23, 21] width 20 height 23
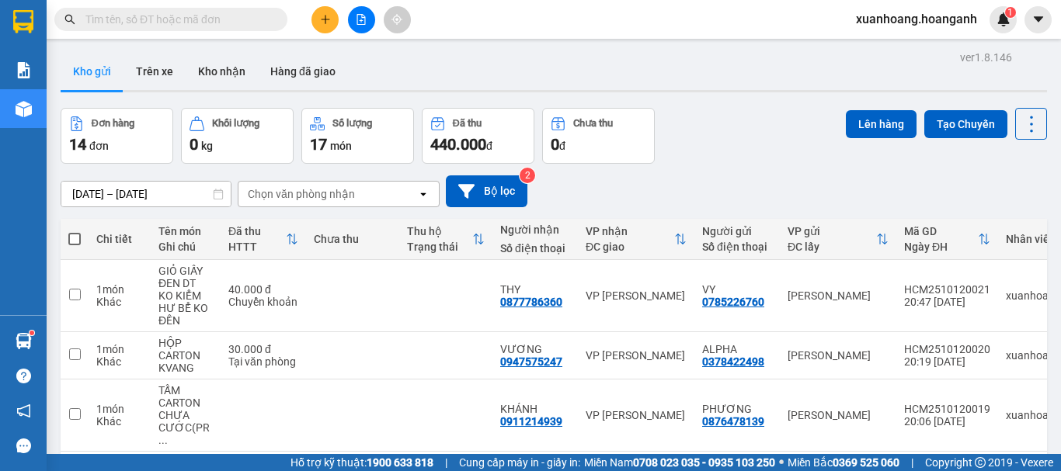
click at [71, 235] on span at bounding box center [74, 239] width 12 height 12
click at [75, 231] on input "checkbox" at bounding box center [75, 231] width 0 height 0
checkbox input "true"
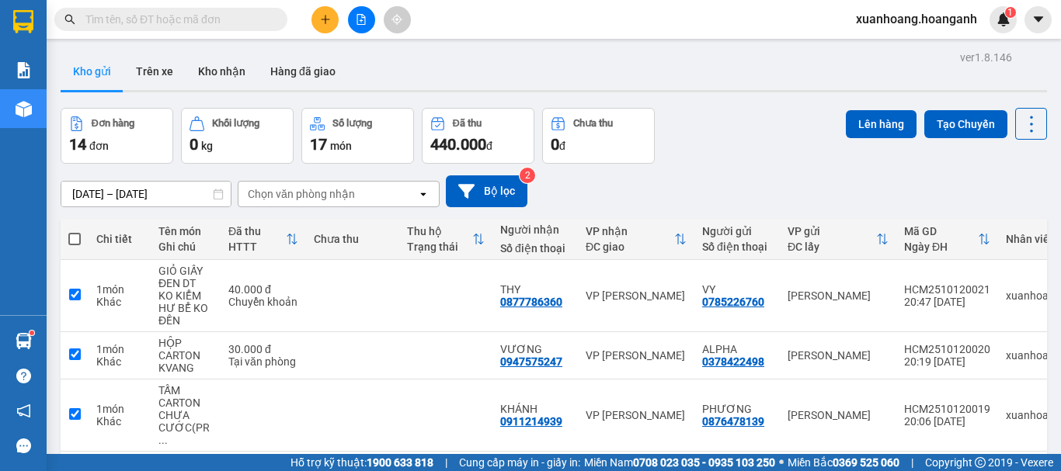
checkbox input "true"
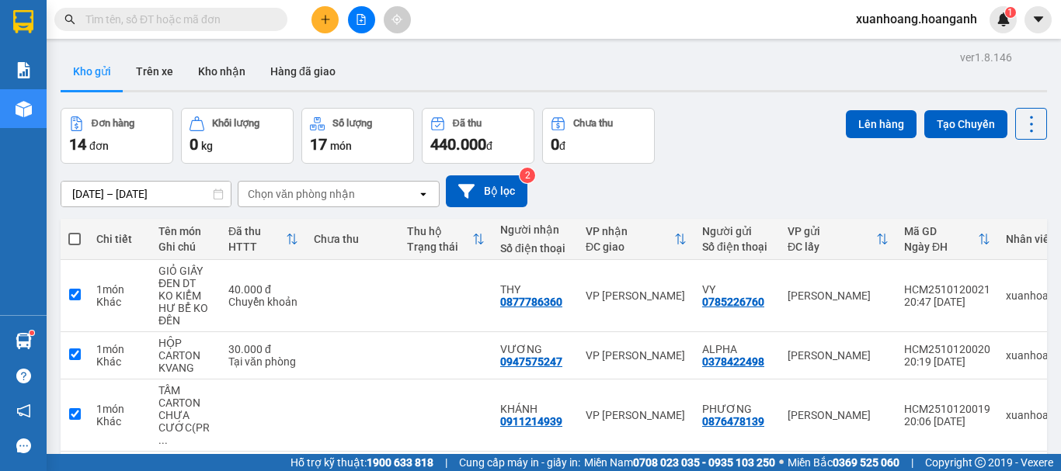
checkbox input "true"
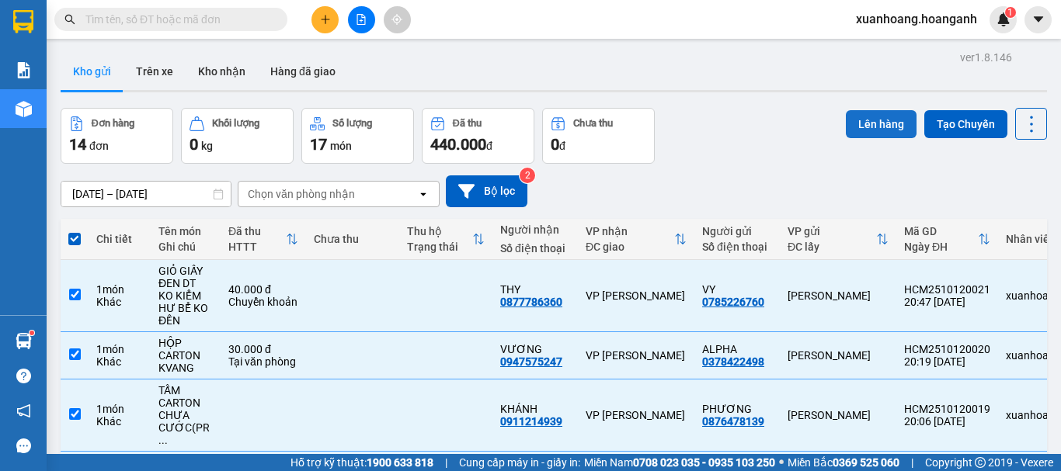
click at [878, 127] on button "Lên hàng" at bounding box center [881, 124] width 71 height 28
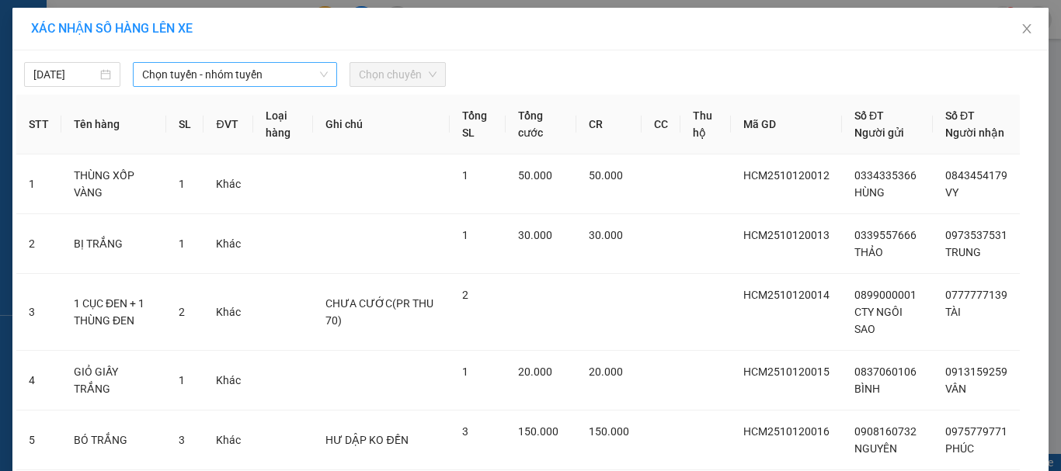
click at [270, 83] on span "Chọn tuyến - nhóm tuyến" at bounding box center [235, 74] width 186 height 23
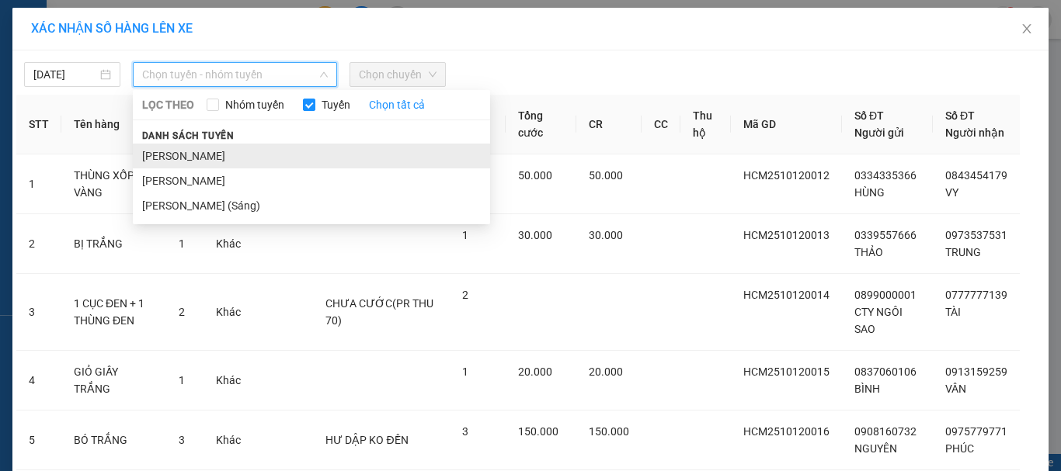
click at [245, 153] on li "[PERSON_NAME]" at bounding box center [311, 156] width 357 height 25
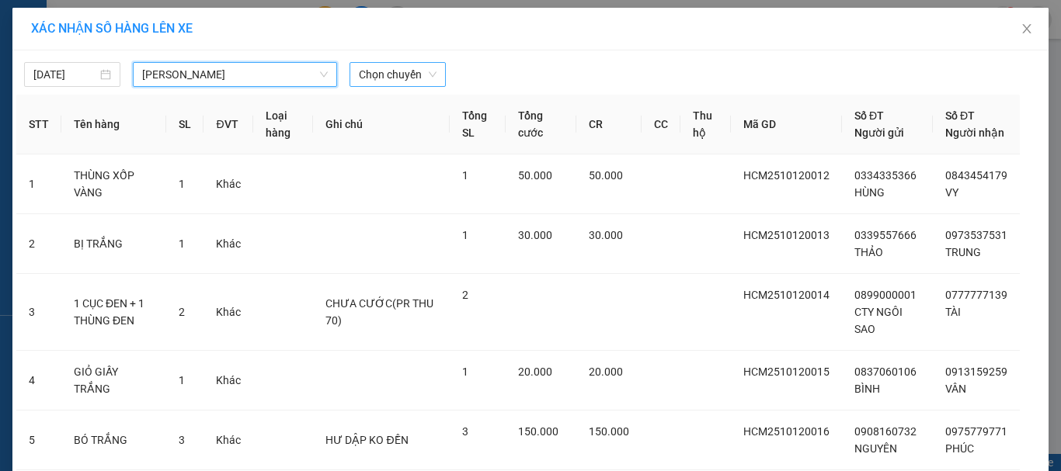
click at [423, 69] on span "Chọn chuyến" at bounding box center [398, 74] width 78 height 23
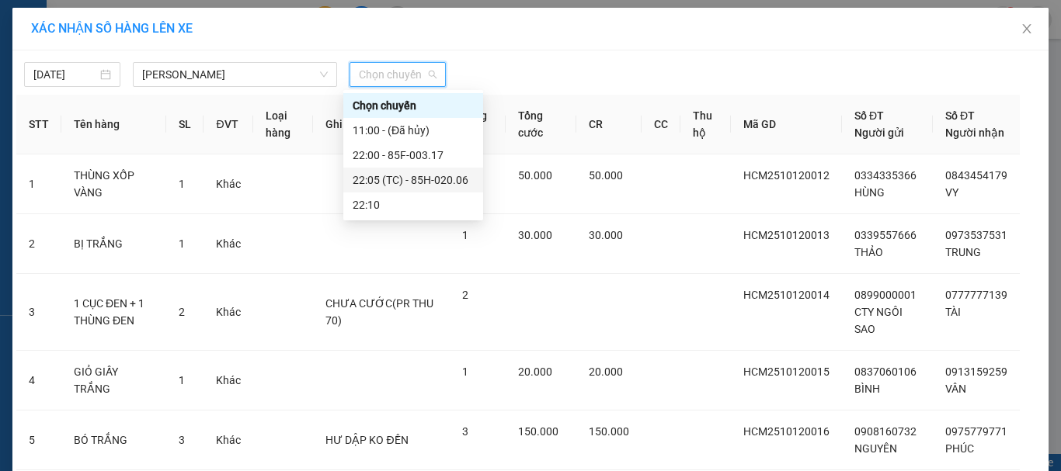
click at [416, 183] on div "22:05 (TC) - 85H-020.06" at bounding box center [413, 180] width 121 height 17
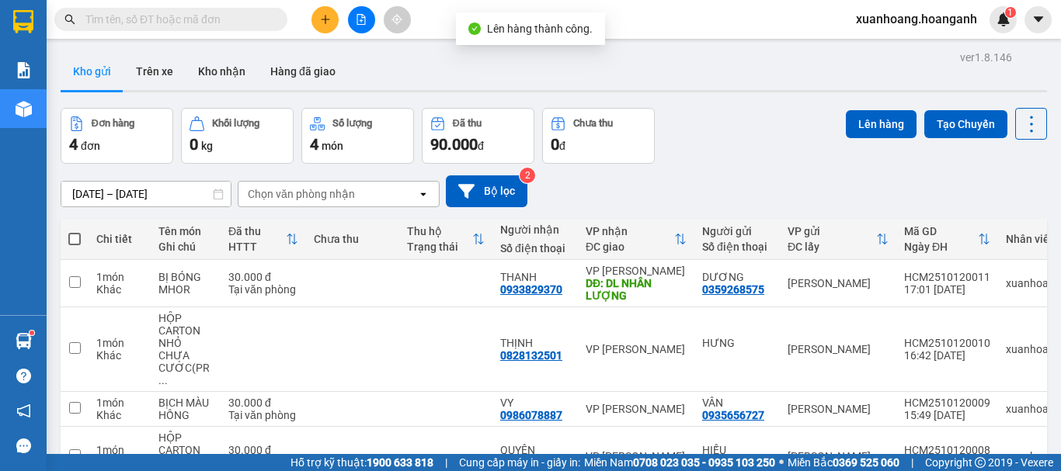
click at [76, 242] on span at bounding box center [74, 239] width 12 height 12
click at [75, 231] on input "checkbox" at bounding box center [75, 231] width 0 height 0
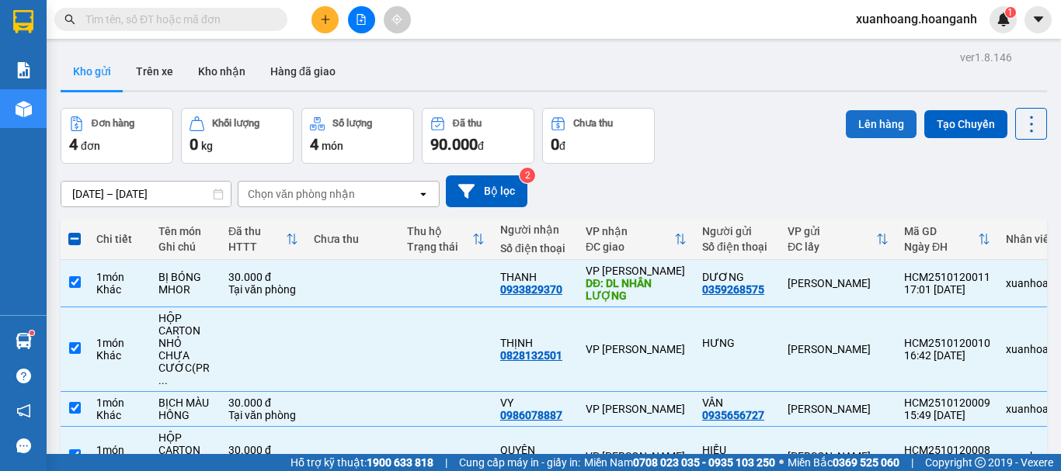
click at [849, 128] on button "Lên hàng" at bounding box center [881, 124] width 71 height 28
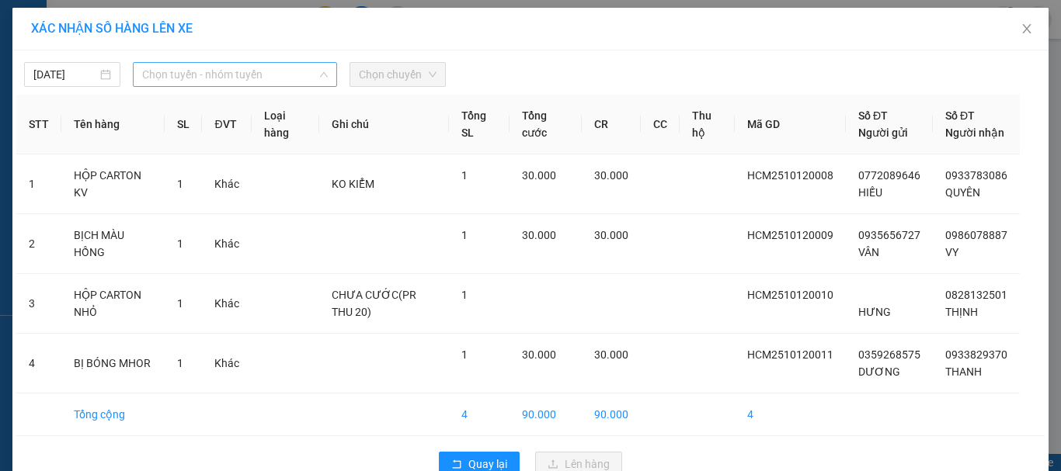
click at [259, 78] on span "Chọn tuyến - nhóm tuyến" at bounding box center [235, 74] width 186 height 23
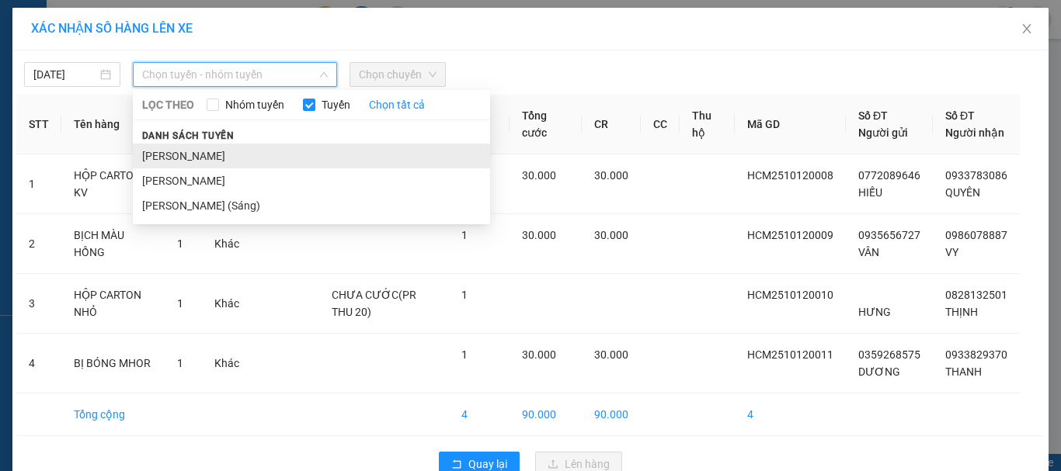
click at [246, 150] on li "[PERSON_NAME]" at bounding box center [311, 156] width 357 height 25
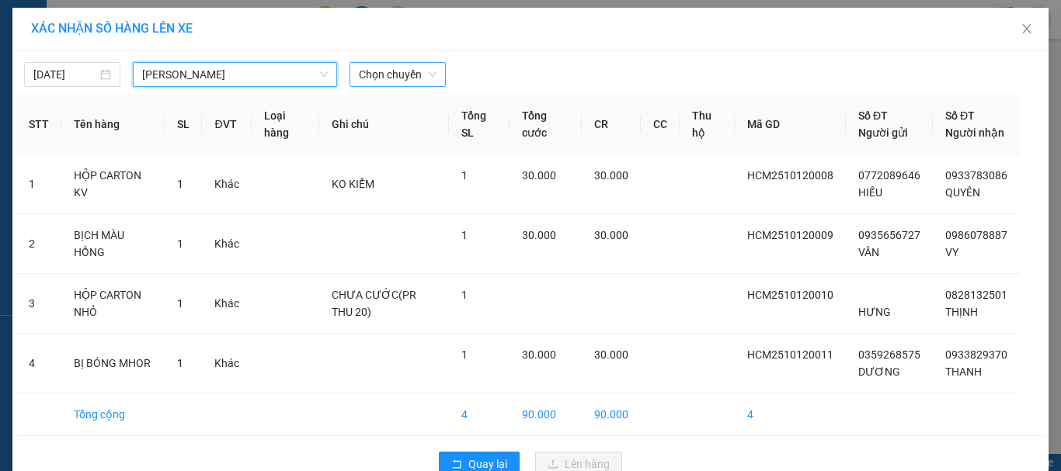
click at [390, 75] on span "Chọn chuyến" at bounding box center [398, 74] width 78 height 23
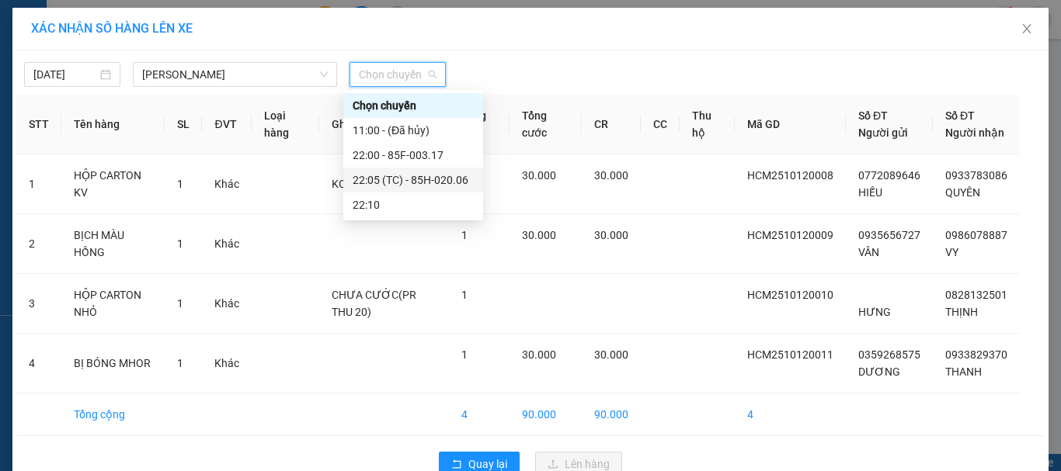
click at [410, 185] on div "22:05 (TC) - 85H-020.06" at bounding box center [413, 180] width 121 height 17
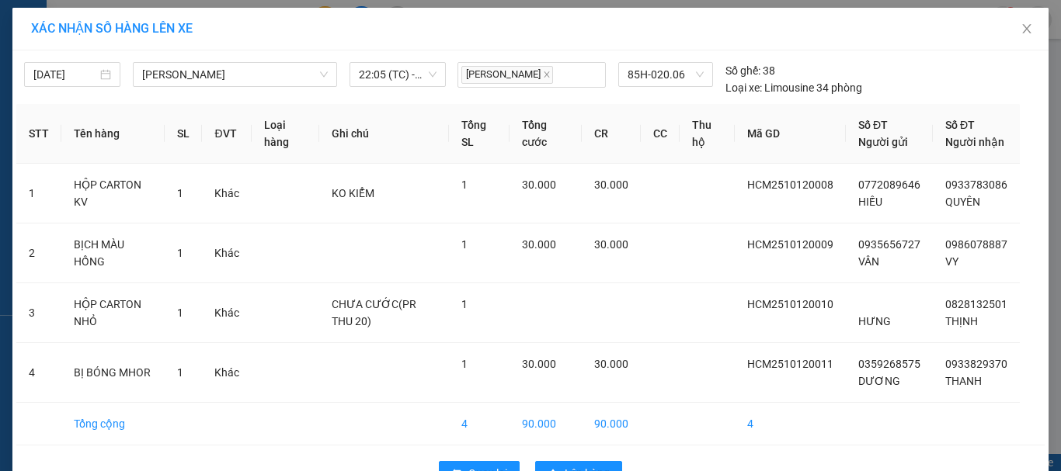
click at [600, 454] on div "Quay lại Lên hàng" at bounding box center [530, 474] width 1028 height 40
click at [597, 465] on span "Lên hàng" at bounding box center [587, 473] width 45 height 17
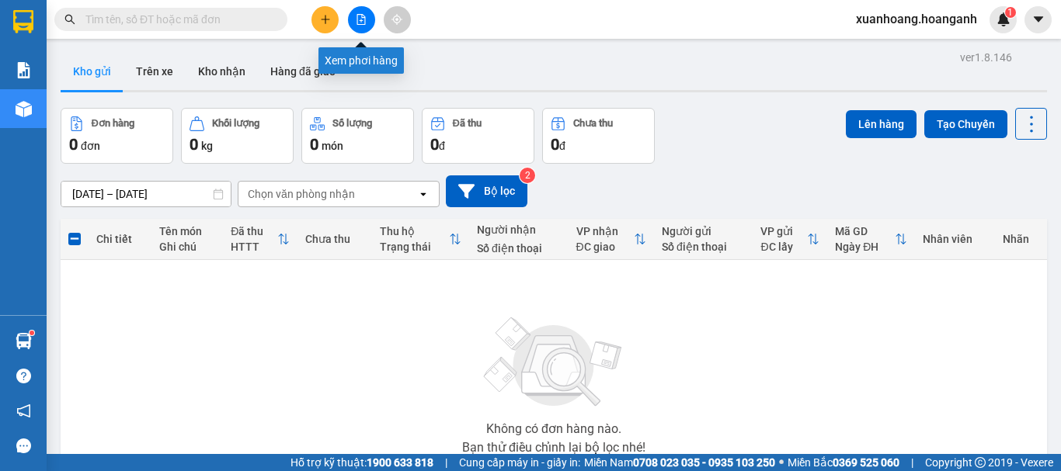
click at [360, 30] on button at bounding box center [361, 19] width 27 height 27
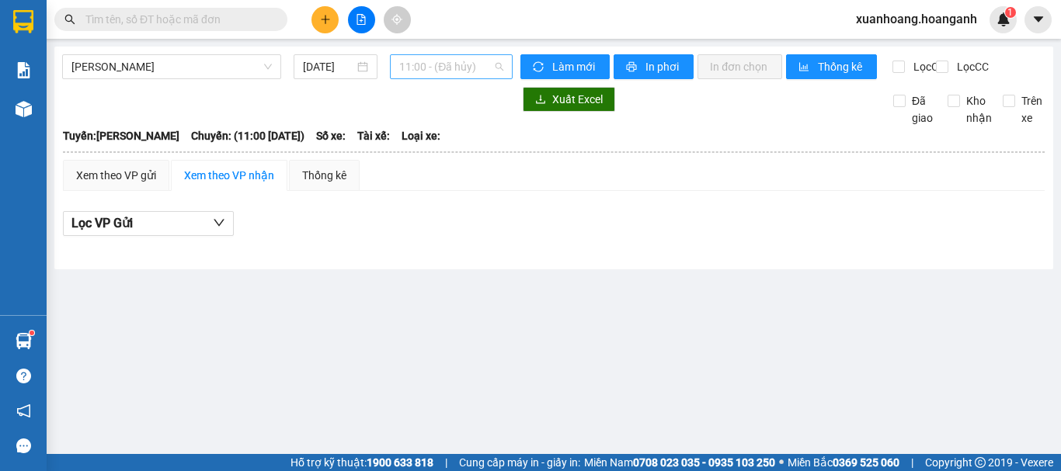
click at [436, 66] on span "11:00 - (Đã hủy)" at bounding box center [451, 66] width 104 height 23
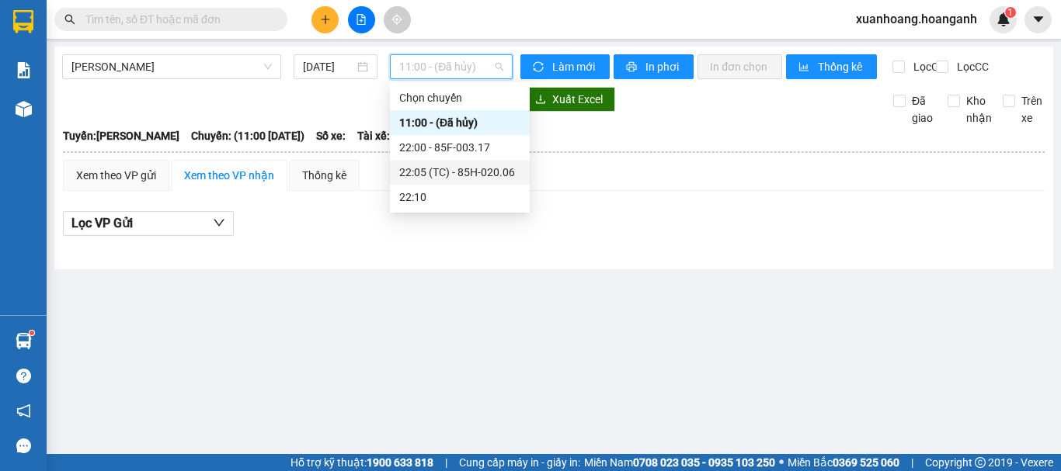
click at [444, 178] on div "22:05 (TC) - 85H-020.06" at bounding box center [459, 172] width 121 height 17
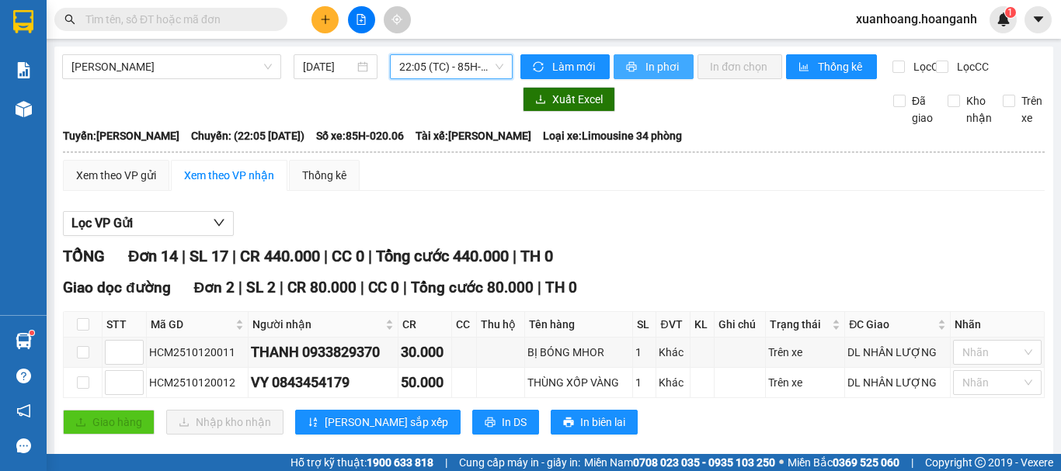
click at [645, 73] on span "In phơi" at bounding box center [663, 66] width 36 height 17
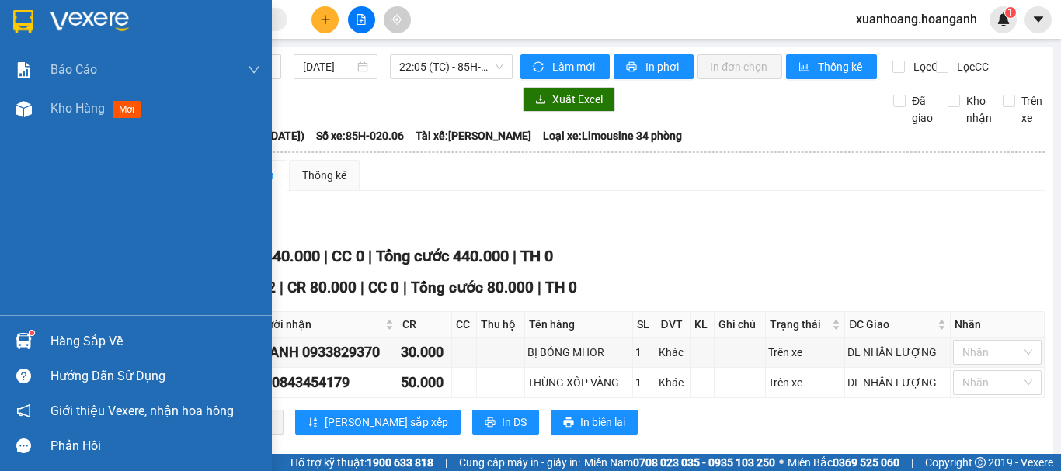
click at [23, 29] on img at bounding box center [23, 21] width 20 height 23
